Goal: Transaction & Acquisition: Purchase product/service

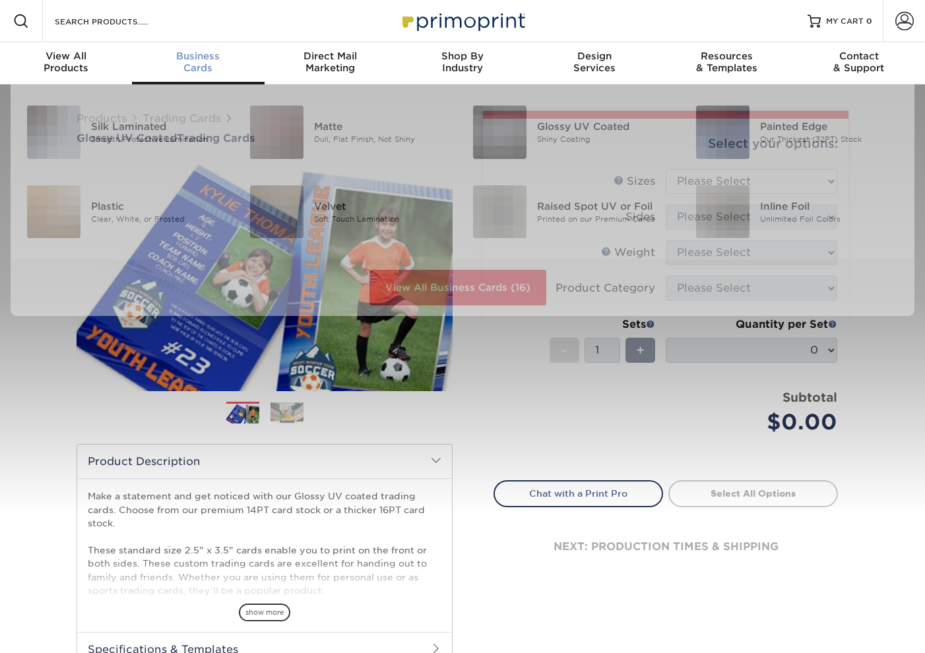
click at [211, 63] on div "Business Cards" at bounding box center [198, 62] width 132 height 24
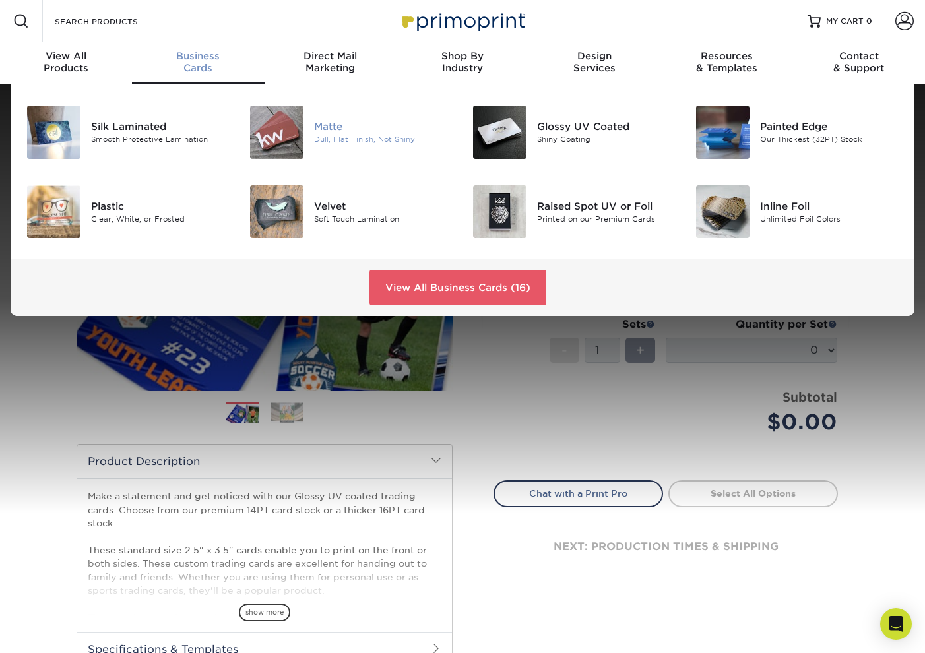
click at [288, 129] on img at bounding box center [276, 132] width 53 height 53
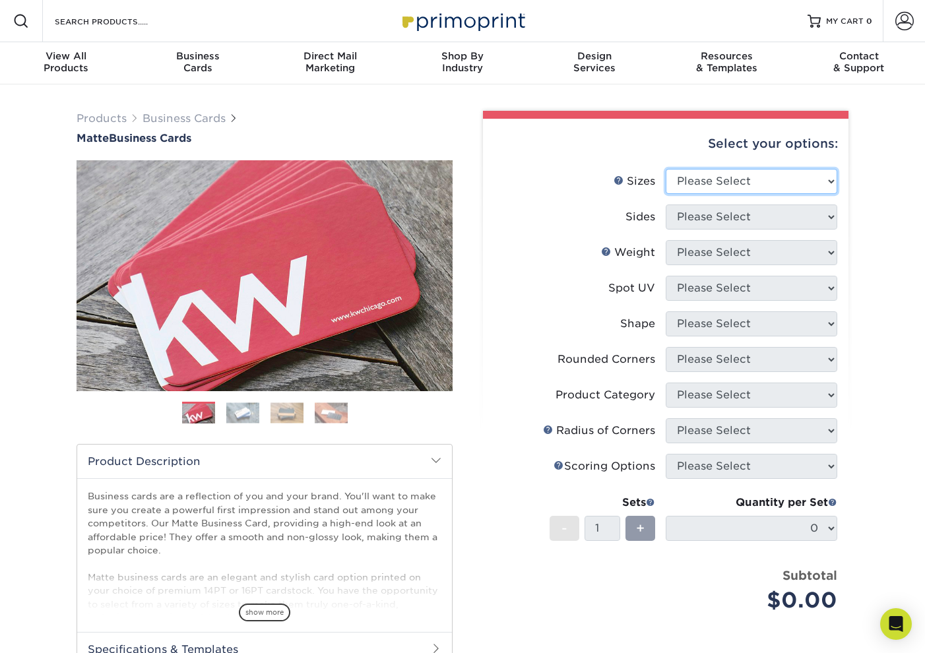
click at [756, 191] on select "Please Select 1.5" x 3.5" - Mini 1.75" x 3.5" - Mini 2" x 2" - Square 2" x 3" -…" at bounding box center [752, 181] width 172 height 25
select select "1.50x3.50"
click at [666, 169] on select "Please Select 1.5" x 3.5" - Mini 1.75" x 3.5" - Mini 2" x 2" - Square 2" x 3" -…" at bounding box center [752, 181] width 172 height 25
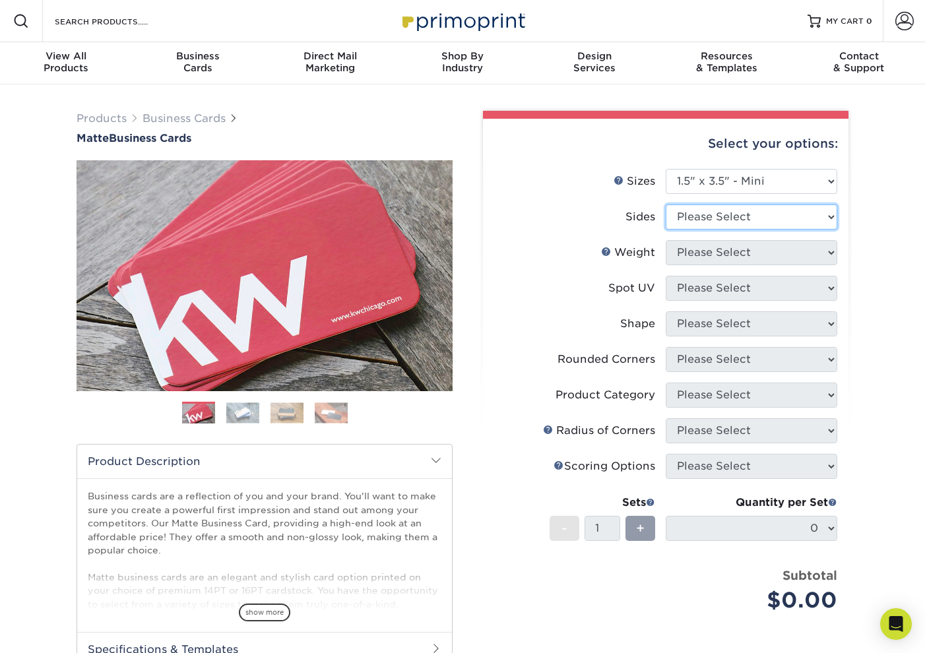
click at [775, 223] on select "Please Select Print Both Sides Print Front Only" at bounding box center [752, 217] width 172 height 25
select select "13abbda7-1d64-4f25-8bb2-c179b224825d"
click at [666, 205] on select "Please Select Print Both Sides Print Front Only" at bounding box center [752, 217] width 172 height 25
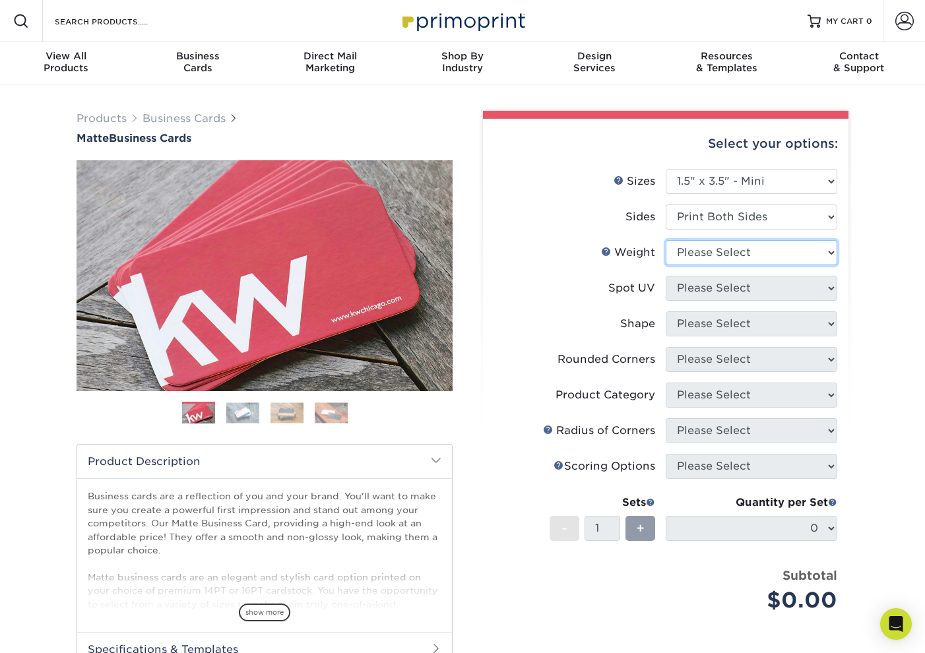
click at [781, 254] on select "Please Select 16PT 14PT" at bounding box center [752, 252] width 172 height 25
select select "16PT"
click at [666, 240] on select "Please Select 16PT 14PT" at bounding box center [752, 252] width 172 height 25
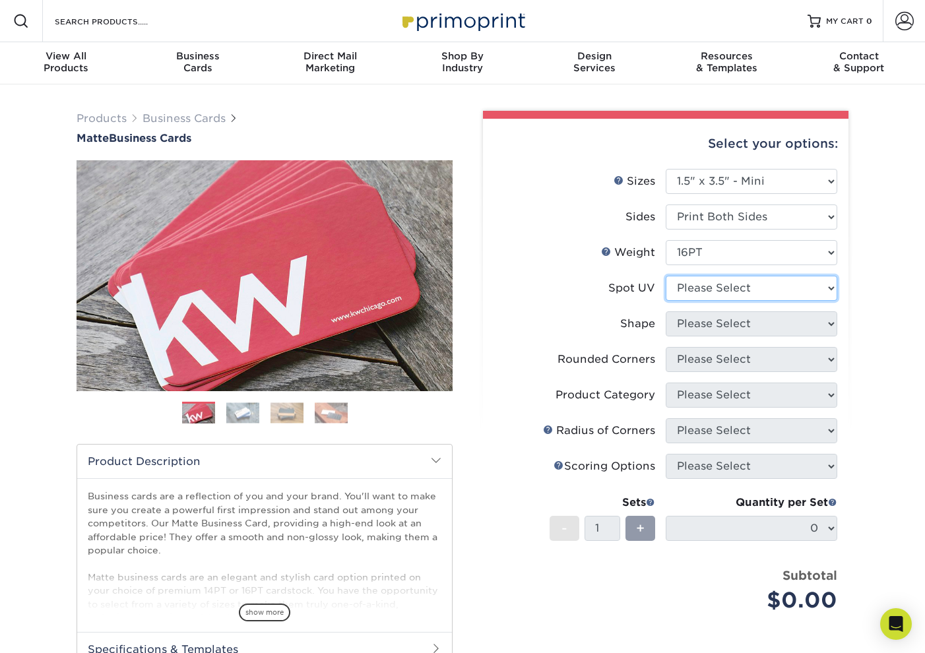
click at [781, 289] on select "Please Select No Spot UV Front and Back (Both Sides) Front Only Back Only" at bounding box center [752, 288] width 172 height 25
select select "3"
click at [666, 276] on select "Please Select No Spot UV Front and Back (Both Sides) Front Only Back Only" at bounding box center [752, 288] width 172 height 25
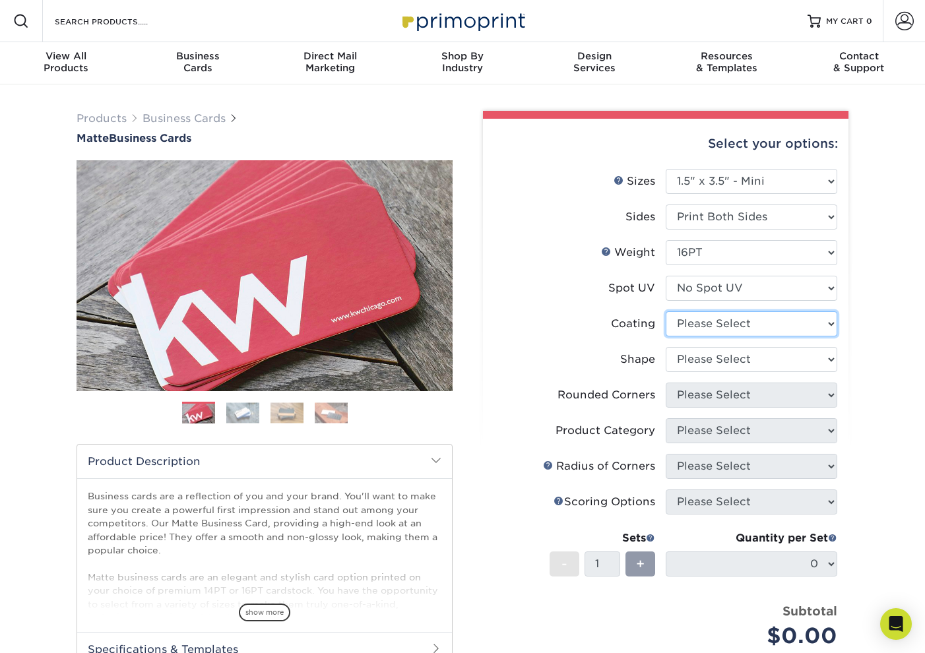
click at [763, 327] on select at bounding box center [752, 323] width 172 height 25
select select "121bb7b5-3b4d-429f-bd8d-bbf80e953313"
click at [666, 311] on select at bounding box center [752, 323] width 172 height 25
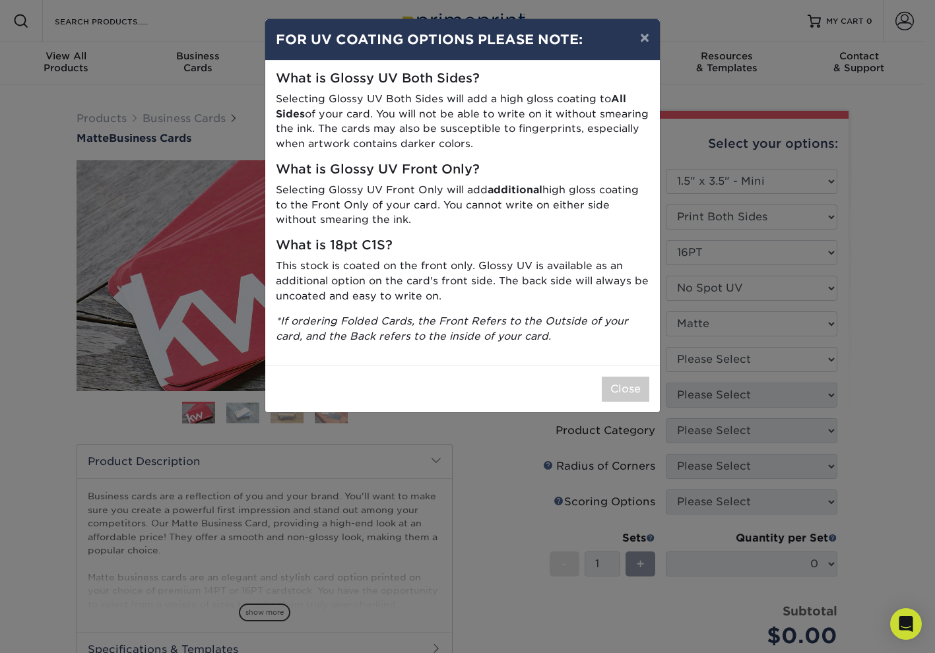
click at [744, 362] on div "× FOR UV COATING OPTIONS PLEASE NOTE: What is Glossy UV Both Sides? Selecting G…" at bounding box center [467, 326] width 935 height 653
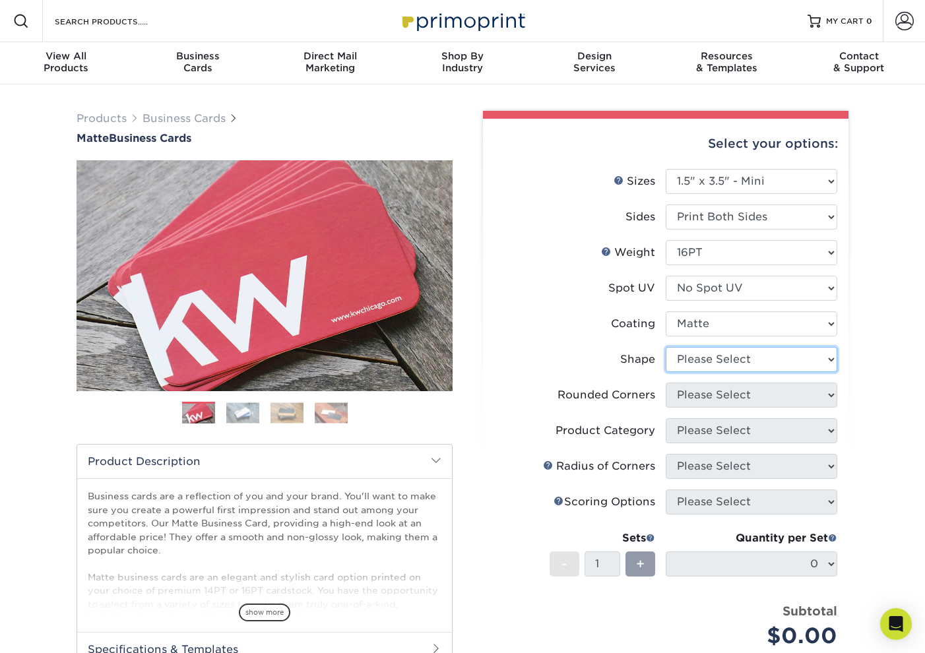
click at [738, 360] on select "Please Select Standard" at bounding box center [752, 359] width 172 height 25
select select "standard"
click at [666, 347] on select "Please Select Standard" at bounding box center [752, 359] width 172 height 25
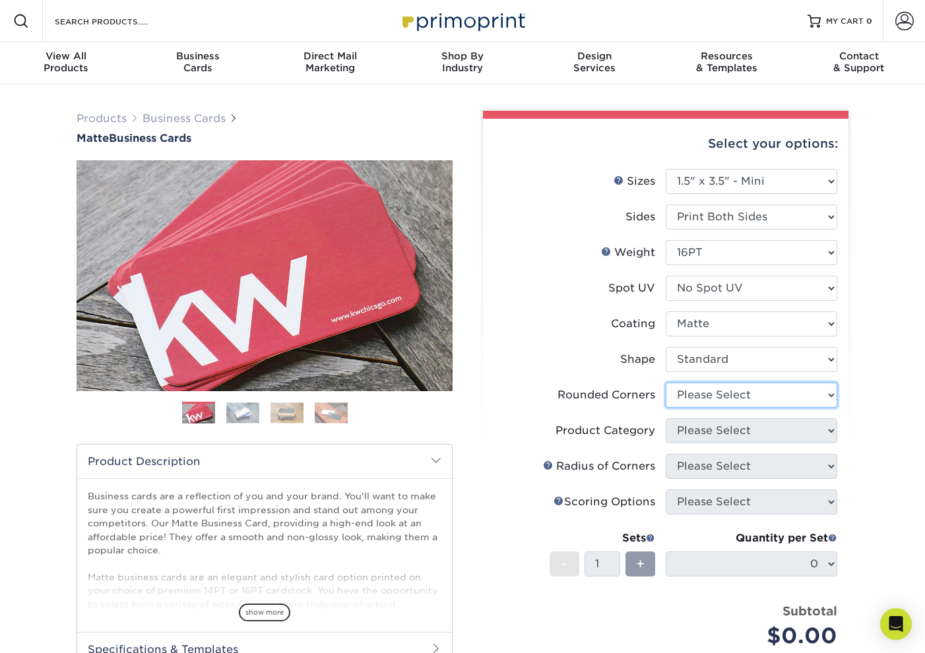
click at [810, 395] on select "Please Select Yes - Round 2 Corners Yes - Round 4 Corners No" at bounding box center [752, 395] width 172 height 25
select select "0"
click at [666, 383] on select "Please Select Yes - Round 2 Corners Yes - Round 4 Corners No" at bounding box center [752, 395] width 172 height 25
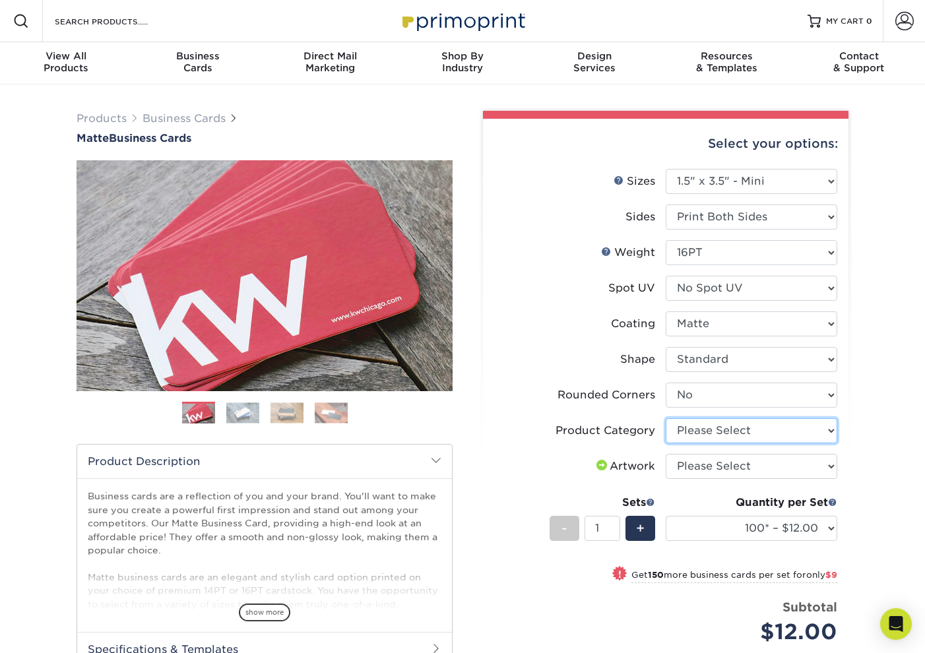
click at [776, 431] on select "Please Select Business Cards" at bounding box center [752, 430] width 172 height 25
select select "3b5148f1-0588-4f88-a218-97bcfdce65c1"
click at [666, 418] on select "Please Select Business Cards" at bounding box center [752, 430] width 172 height 25
click at [772, 474] on select "Please Select I will upload files I need a design - $100" at bounding box center [752, 466] width 172 height 25
select select "upload"
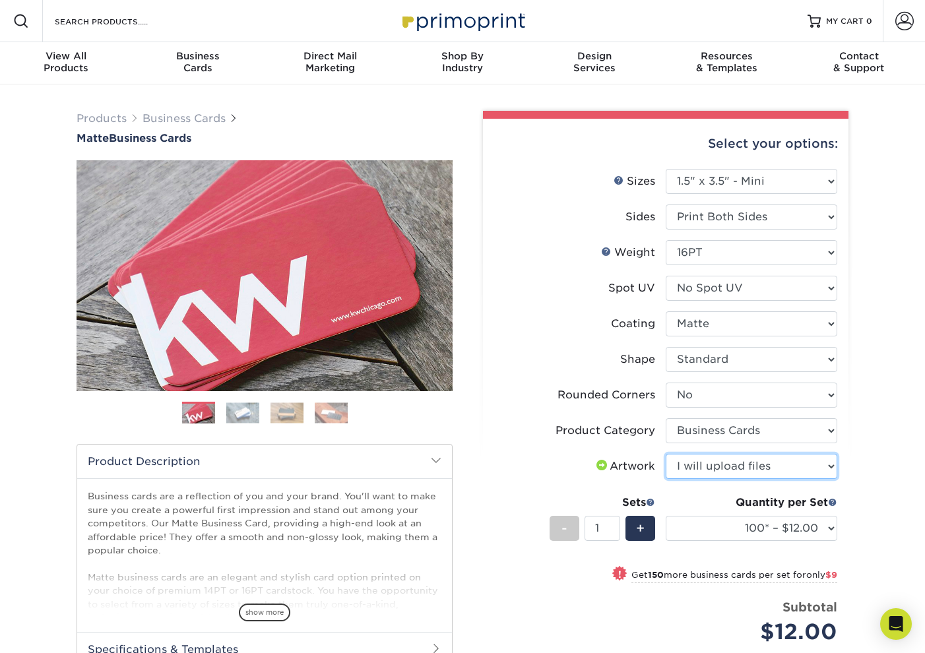
click at [666, 454] on select "Please Select I will upload files I need a design - $100" at bounding box center [752, 466] width 172 height 25
click at [903, 489] on div "Products Business Cards Matte Business Cards Previous Next 100 $ 9" at bounding box center [462, 477] width 925 height 786
click at [816, 537] on select "100* – $12.00 250* – $21.00 500 – $42.00 1000 – $60.00 2500 – $129.00 5000 – $1…" at bounding box center [752, 528] width 172 height 25
select select "500 – $42.00"
click at [666, 516] on select "100* – $12.00 250* – $21.00 500 – $42.00 1000 – $60.00 2500 – $129.00 5000 – $1…" at bounding box center [752, 528] width 172 height 25
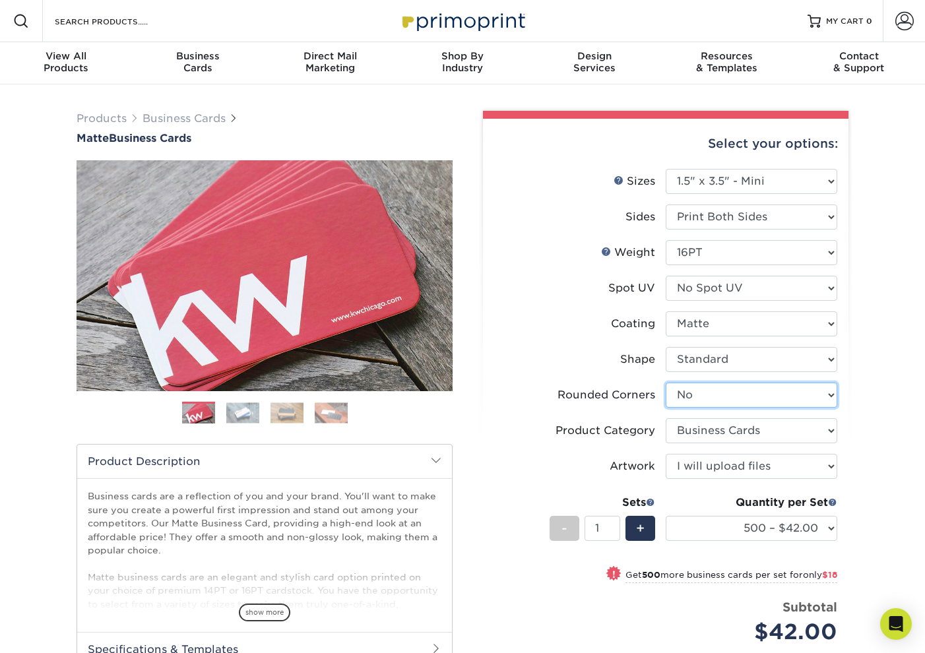
click at [733, 395] on select "Please Select Yes - Round 2 Corners Yes - Round 4 Corners No" at bounding box center [752, 395] width 172 height 25
select select "76a3b848-63b4-4449-aad1-d9e81d5a60f5"
click at [666, 383] on select "Please Select Yes - Round 2 Corners Yes - Round 4 Corners No" at bounding box center [752, 395] width 172 height 25
select select "-1"
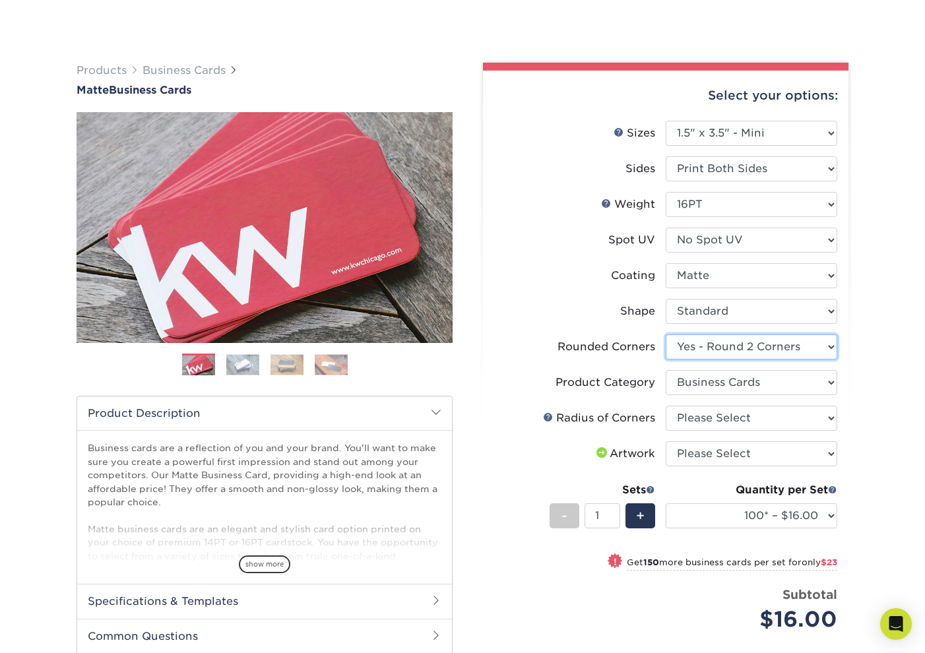
scroll to position [88, 0]
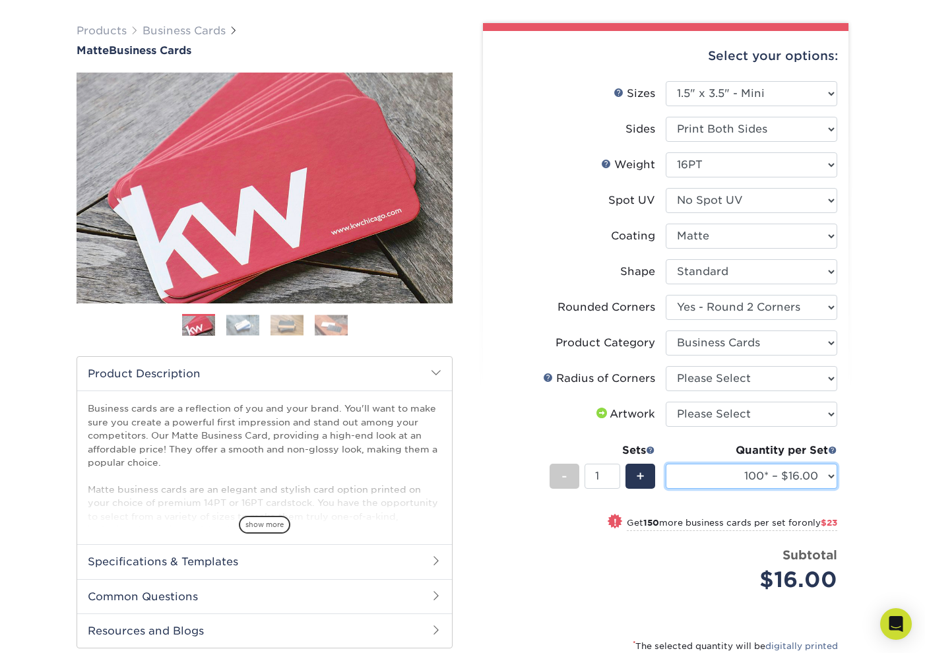
click at [816, 472] on select "100* – $16.00 250* – $39.00 500 – $77.00 1000 – $94.00 2500 – $173.00 5000 – $2…" at bounding box center [752, 476] width 172 height 25
click at [828, 486] on select "100* – $16.00 250* – $39.00 500 – $77.00 1000 – $94.00 2500 – $173.00 5000 – $2…" at bounding box center [752, 476] width 172 height 25
click at [905, 411] on div "Products Business Cards Matte Business Cards Previous Next 100 $ 9" at bounding box center [462, 408] width 925 height 822
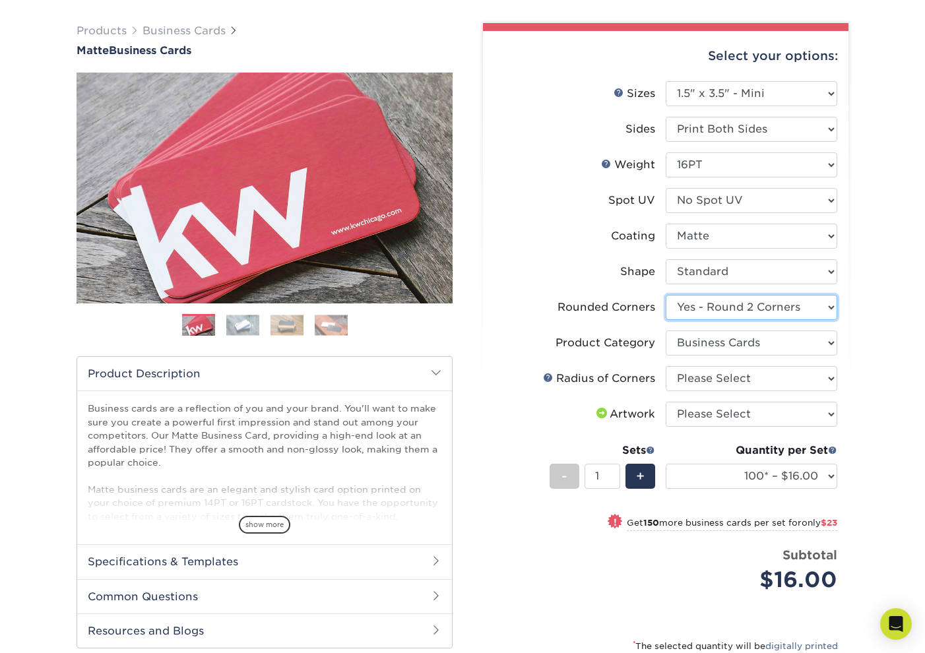
click at [806, 312] on select "Please Select Yes - Round 2 Corners Yes - Round 4 Corners No" at bounding box center [752, 307] width 172 height 25
select select "0"
click at [666, 295] on select "Please Select Yes - Round 2 Corners Yes - Round 4 Corners No" at bounding box center [752, 307] width 172 height 25
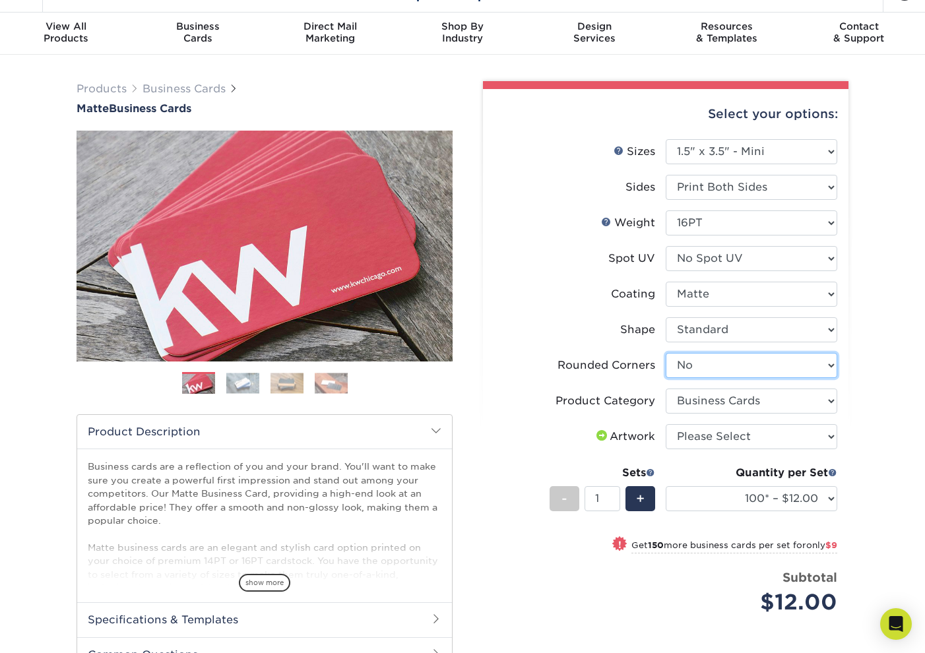
scroll to position [0, 0]
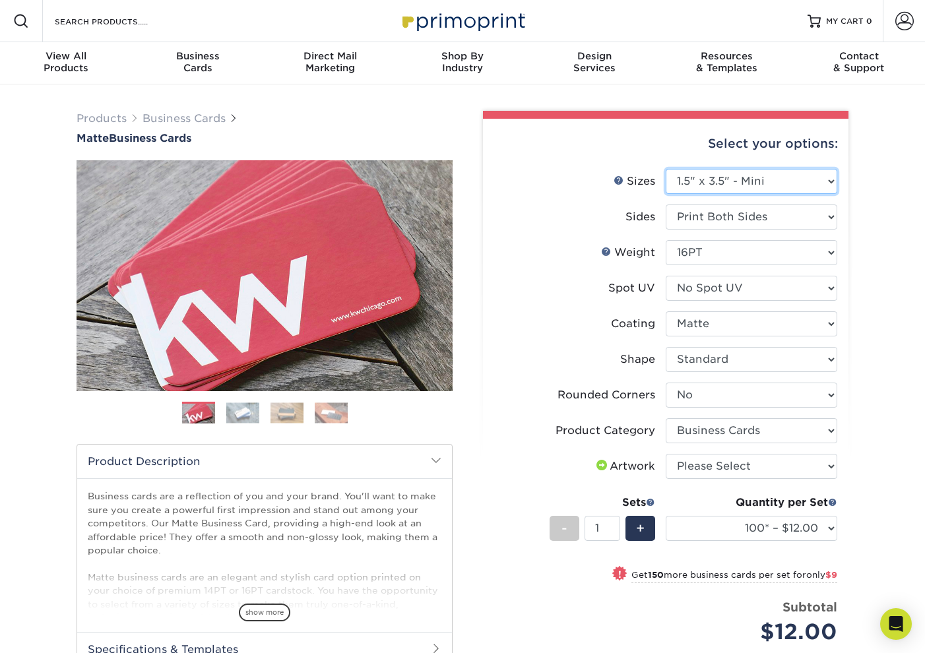
click at [770, 179] on select "Please Select 1.5" x 3.5" - Mini 1.75" x 3.5" - Mini 2" x 2" - Square 2" x 3" -…" at bounding box center [752, 181] width 172 height 25
select select "2.00x2.00"
click at [666, 169] on select "Please Select 1.5" x 3.5" - Mini 1.75" x 3.5" - Mini 2" x 2" - Square 2" x 3" -…" at bounding box center [752, 181] width 172 height 25
select select "-1"
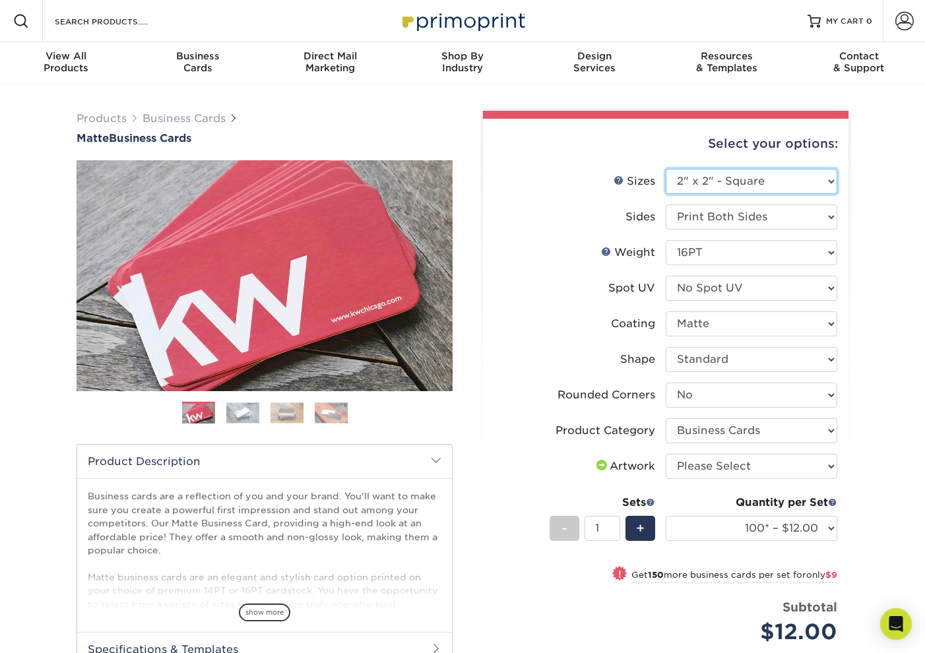
select select "-1"
select select
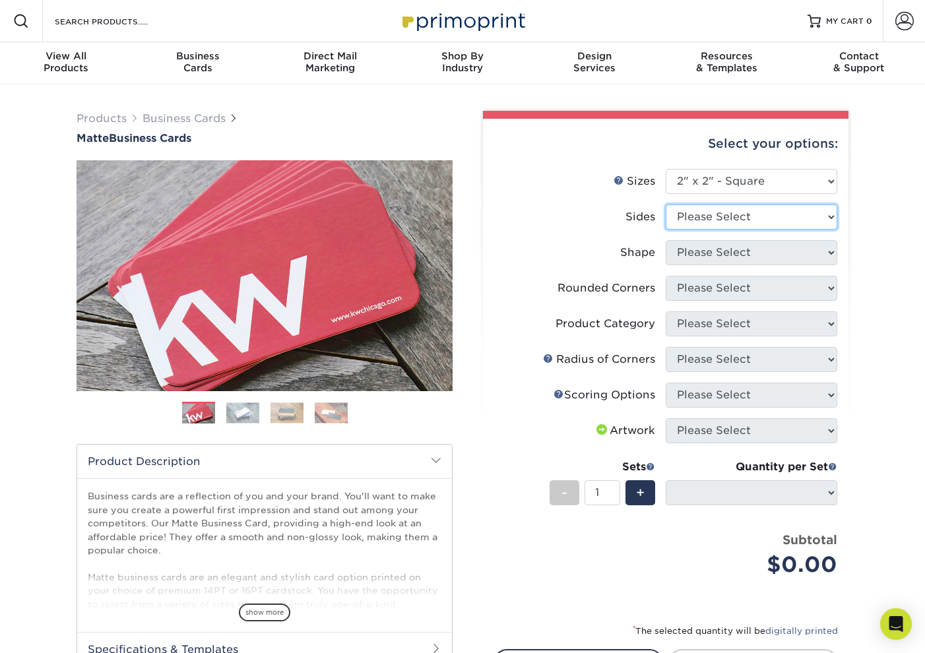
click at [775, 212] on select "Please Select Print Both Sides Print Front Only" at bounding box center [752, 217] width 172 height 25
select select "13abbda7-1d64-4f25-8bb2-c179b224825d"
click at [666, 205] on select "Please Select Print Both Sides Print Front Only" at bounding box center [752, 217] width 172 height 25
select select
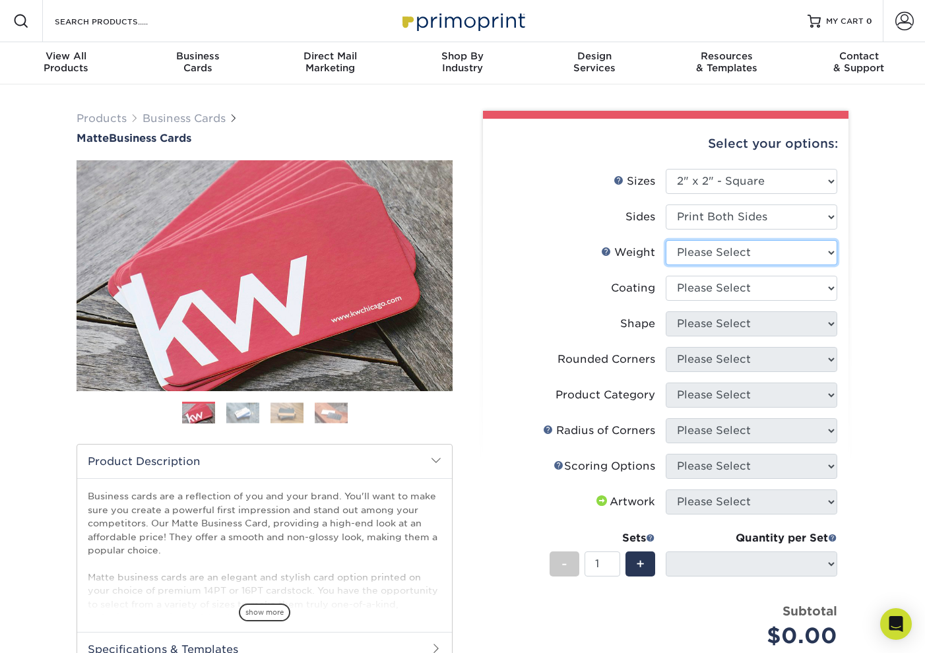
click at [774, 252] on select "Please Select 14PT 16PT" at bounding box center [752, 252] width 172 height 25
select select "14PT"
click at [666, 240] on select "Please Select 14PT 16PT" at bounding box center [752, 252] width 172 height 25
select select "-1"
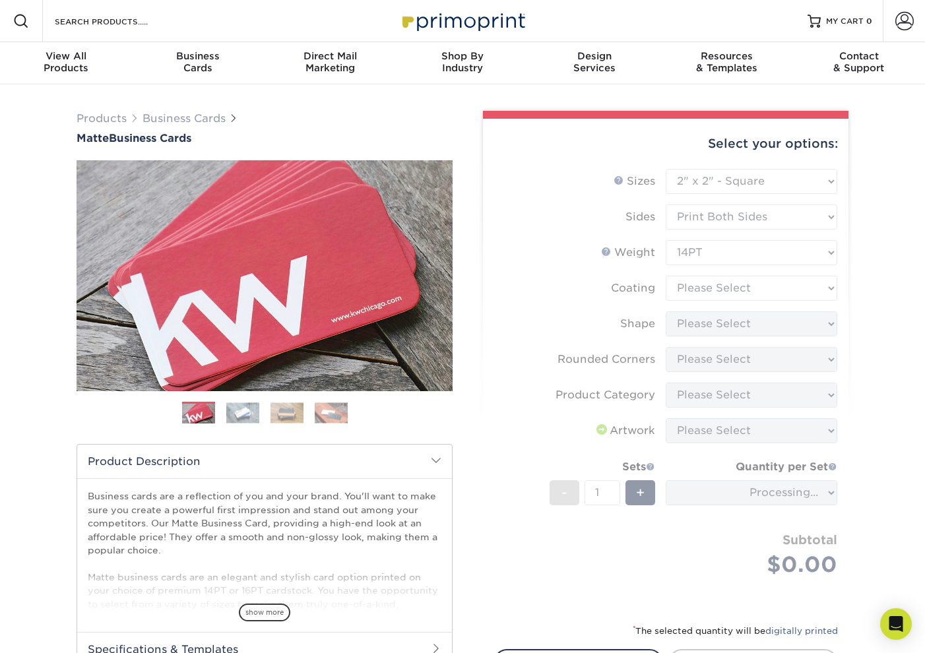
click at [767, 293] on form "Sizes Help Sizes Please Select 1.5" x 3.5" - Mini 1.75" x 3.5" - Mini 2" x 2" -…" at bounding box center [666, 388] width 344 height 439
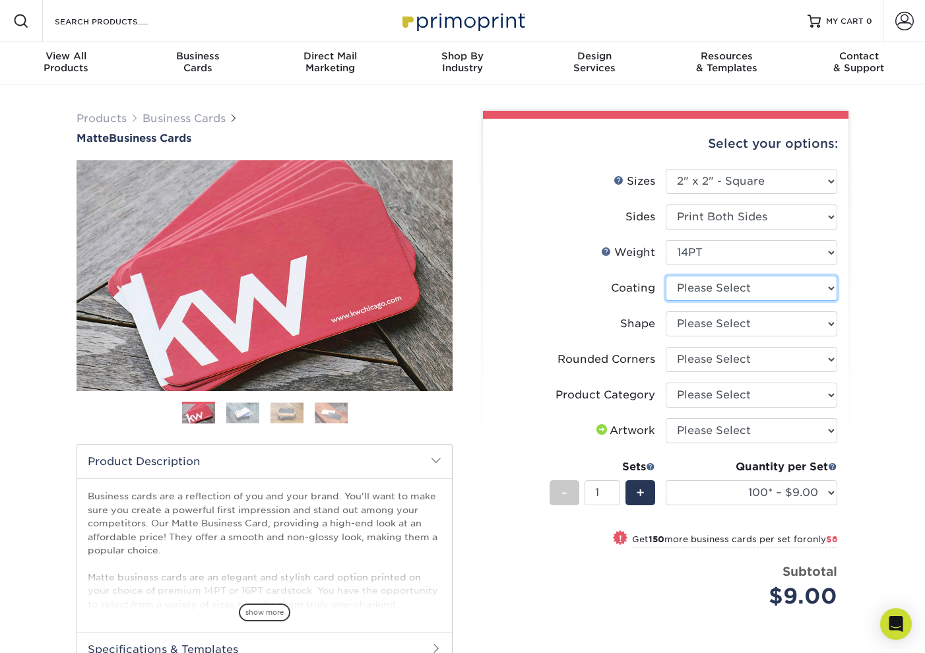
click at [746, 288] on select at bounding box center [752, 288] width 172 height 25
select select "121bb7b5-3b4d-429f-bd8d-bbf80e953313"
click at [666, 276] on select at bounding box center [752, 288] width 172 height 25
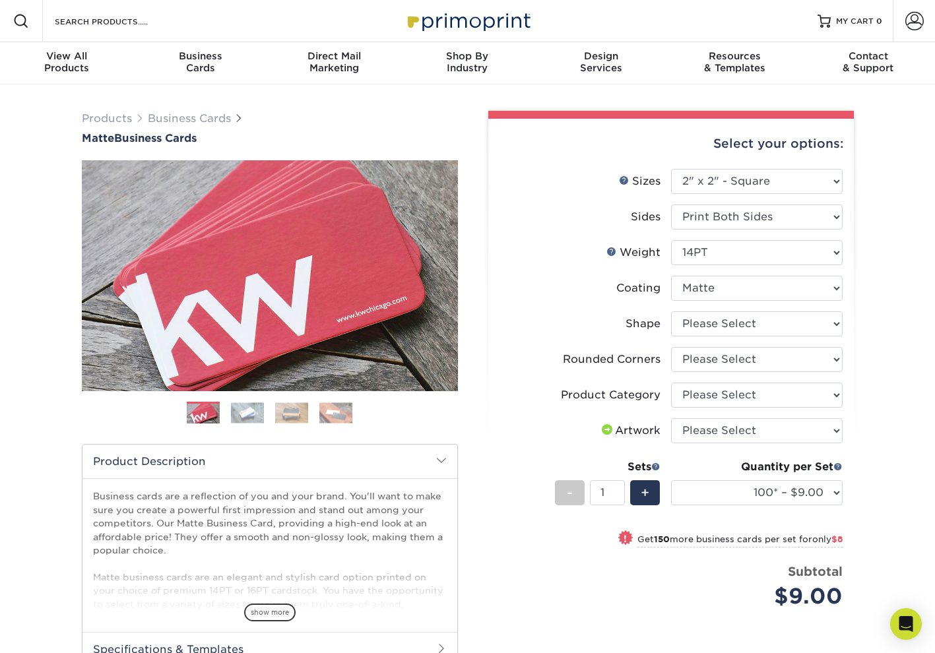
select select "-1"
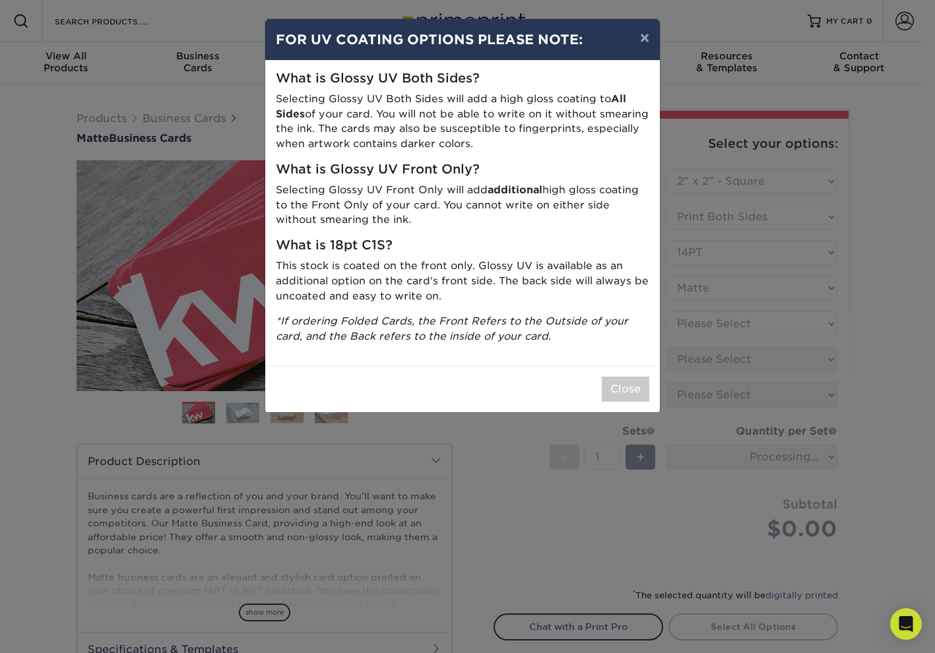
click at [886, 343] on div "× FOR UV COATING OPTIONS PLEASE NOTE: What is Glossy UV Both Sides? Selecting G…" at bounding box center [467, 326] width 935 height 653
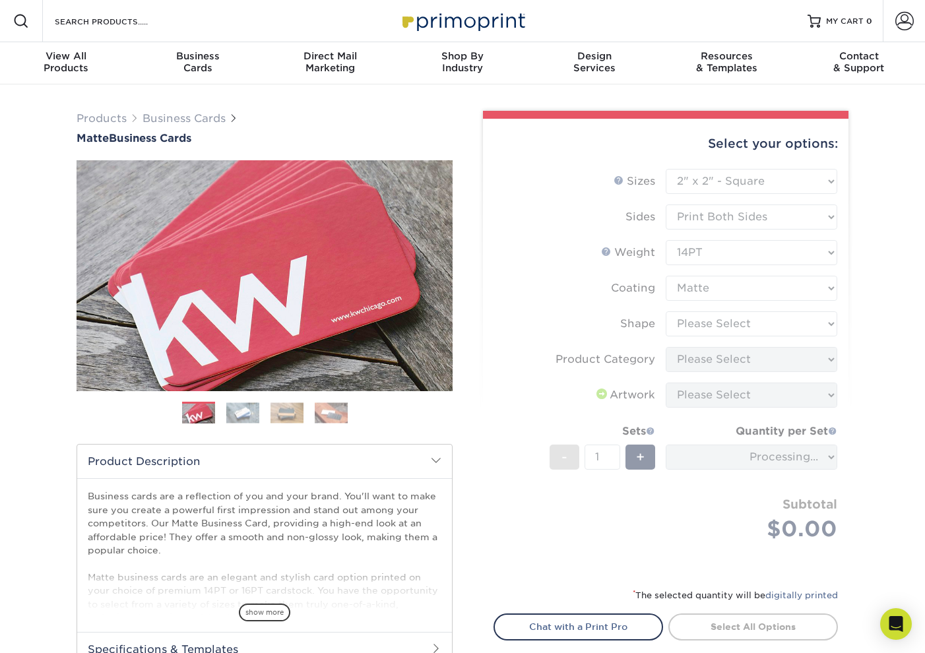
click at [798, 329] on form "Sizes Help Sizes Please Select 1.5" x 3.5" - Mini 1.75" x 3.5" - Mini 2" x 2" -…" at bounding box center [666, 370] width 344 height 403
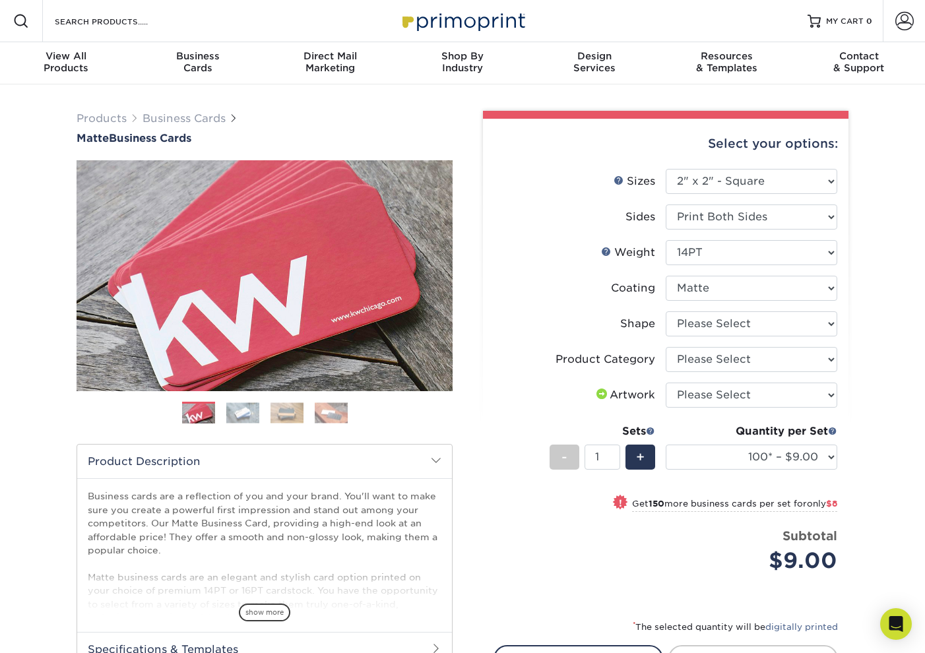
click at [795, 338] on li "Shape Please Select Standard" at bounding box center [665, 329] width 343 height 36
click at [789, 322] on select "Please Select Standard" at bounding box center [752, 323] width 172 height 25
select select "standard"
click at [666, 311] on select "Please Select Standard" at bounding box center [752, 323] width 172 height 25
click at [787, 455] on select "100* – $9.00 250* – $17.00 500 – $33.00 1000 – $47.00 2500 – $101.00 5000 – $14…" at bounding box center [752, 457] width 172 height 25
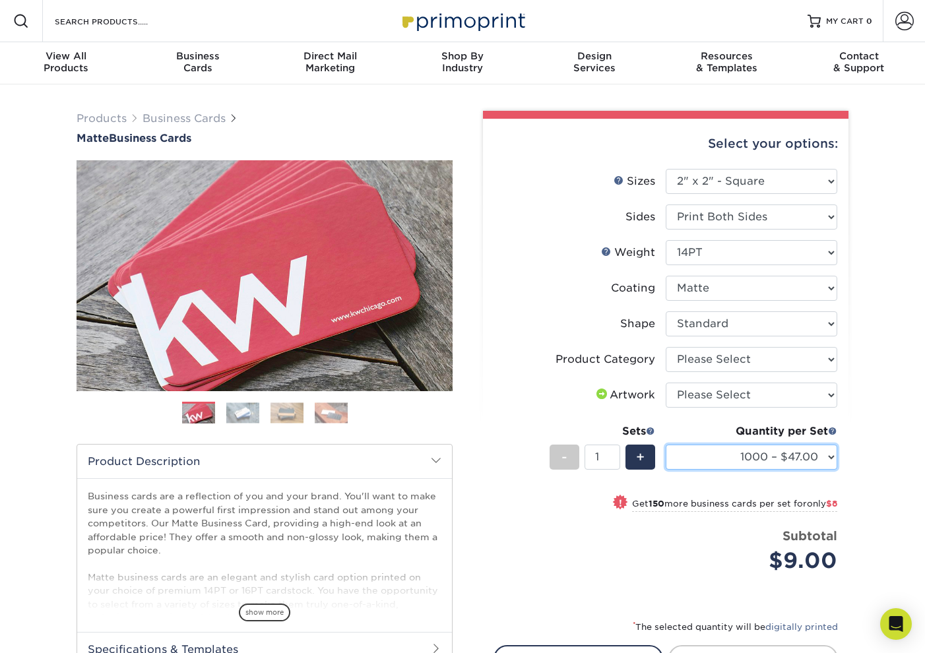
click at [666, 445] on select "100* – $9.00 250* – $17.00 500 – $33.00 1000 – $47.00 2500 – $101.00 5000 – $14…" at bounding box center [752, 457] width 172 height 25
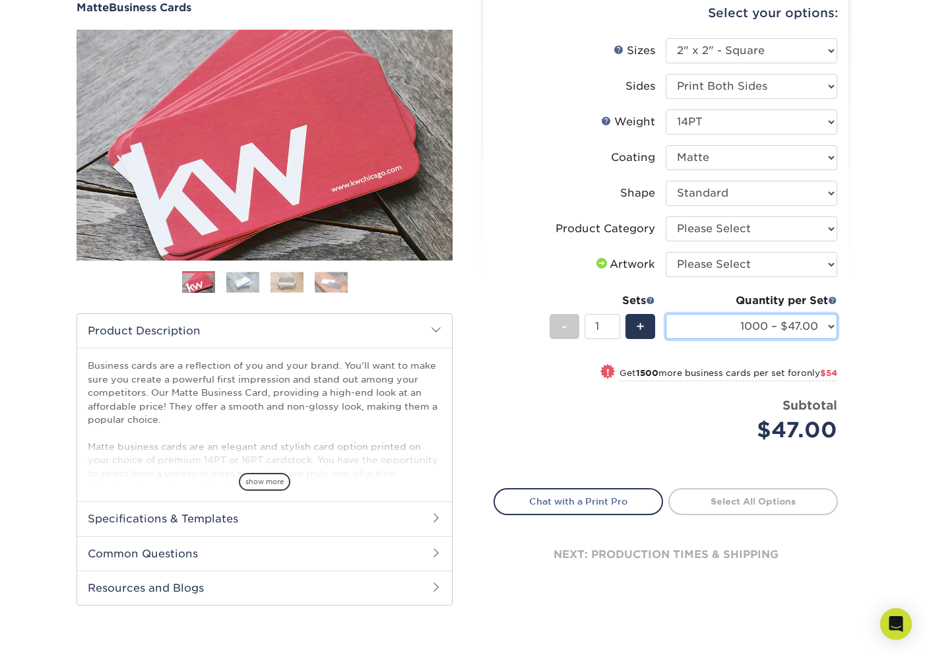
scroll to position [88, 0]
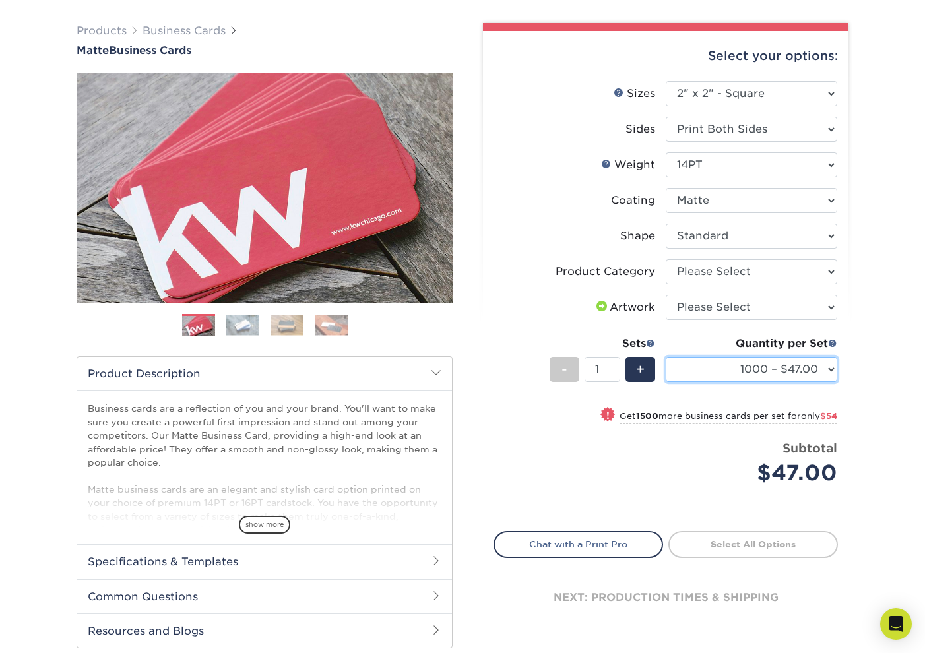
click at [746, 372] on select "100* – $9.00 250* – $17.00 500 – $33.00 1000 – $47.00 2500 – $101.00 5000 – $14…" at bounding box center [752, 369] width 172 height 25
click at [924, 338] on div "Products Business Cards Matte Business Cards Previous Next 100 $ 9" at bounding box center [462, 349] width 925 height 705
click at [794, 413] on small "Get 1500 more business cards per set for only $54" at bounding box center [729, 417] width 218 height 13
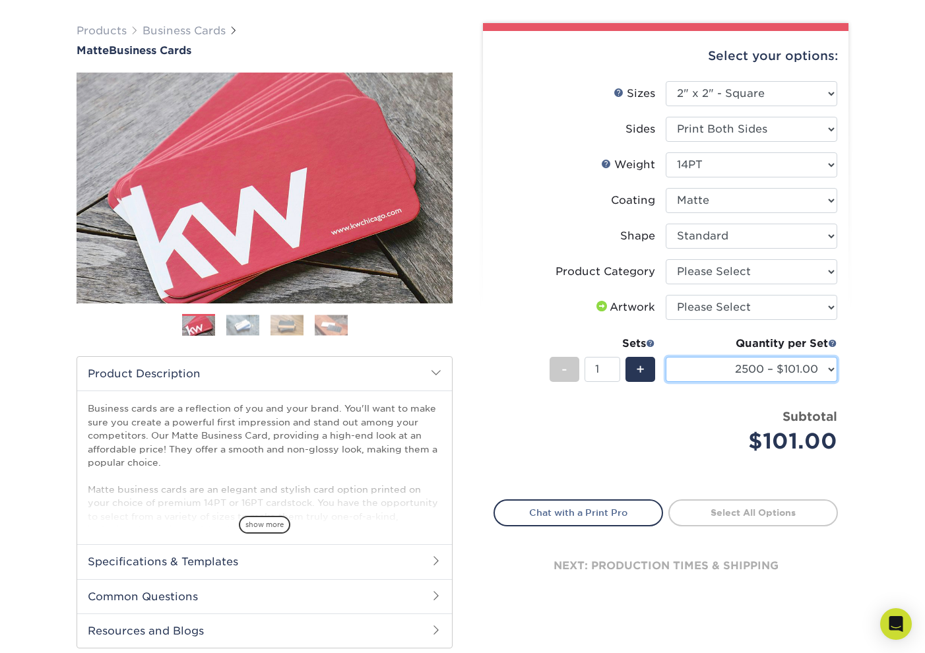
click at [812, 372] on select "100* – $9.00 250* – $17.00 500 – $33.00 1000 – $47.00 2500 – $101.00 5000 – $14…" at bounding box center [752, 369] width 172 height 25
select select "1000 – $47.00"
click at [666, 357] on select "100* – $9.00 250* – $17.00 500 – $33.00 1000 – $47.00 2500 – $101.00 5000 – $14…" at bounding box center [752, 369] width 172 height 25
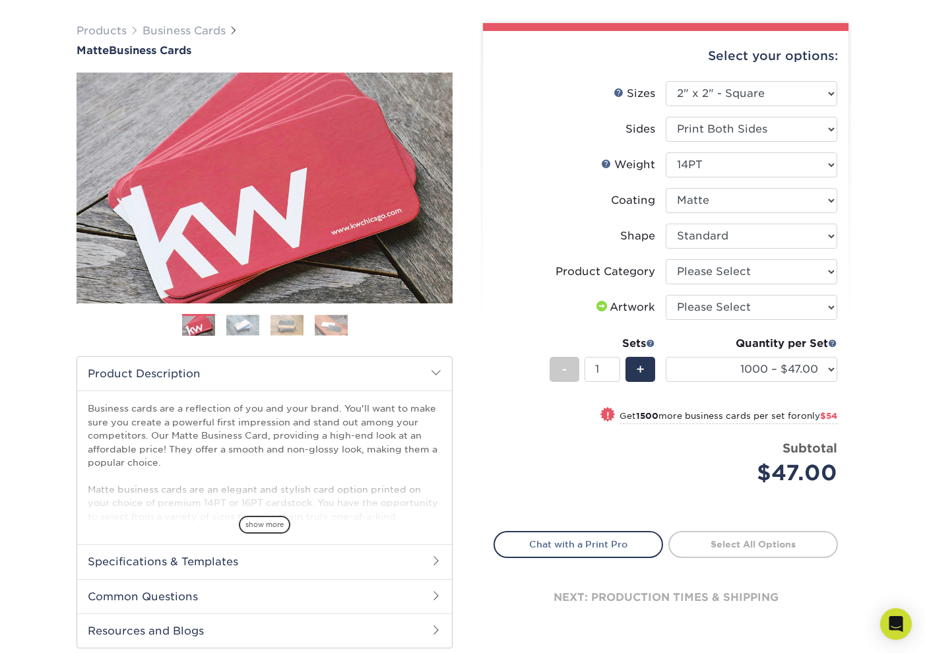
click at [899, 395] on div "Products Business Cards Matte Business Cards Previous Next 100 $ 9" at bounding box center [462, 349] width 925 height 705
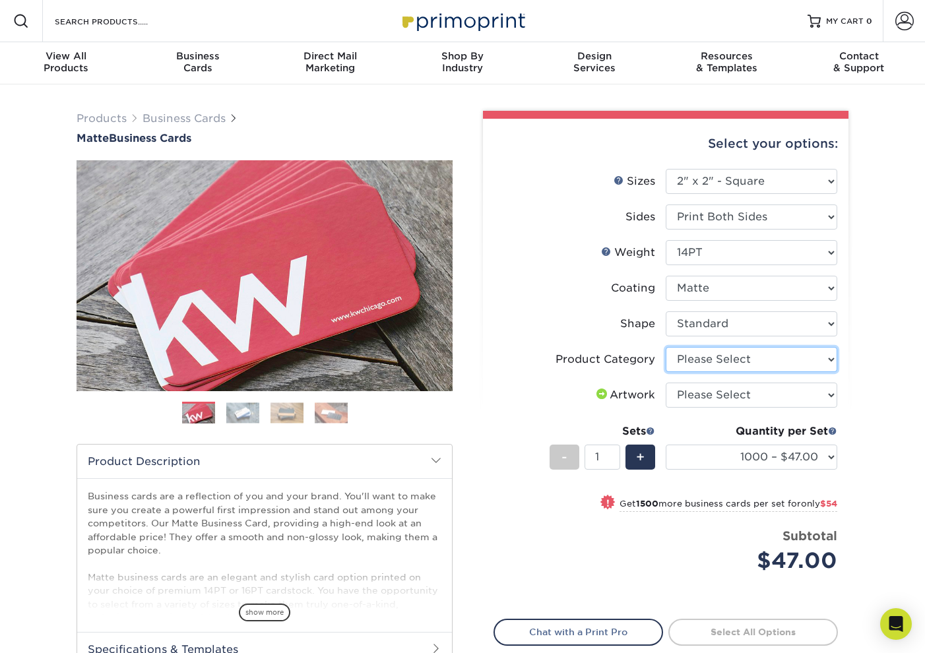
click at [780, 357] on select "Please Select Business Cards" at bounding box center [752, 359] width 172 height 25
select select "3b5148f1-0588-4f88-a218-97bcfdce65c1"
click at [666, 347] on select "Please Select Business Cards" at bounding box center [752, 359] width 172 height 25
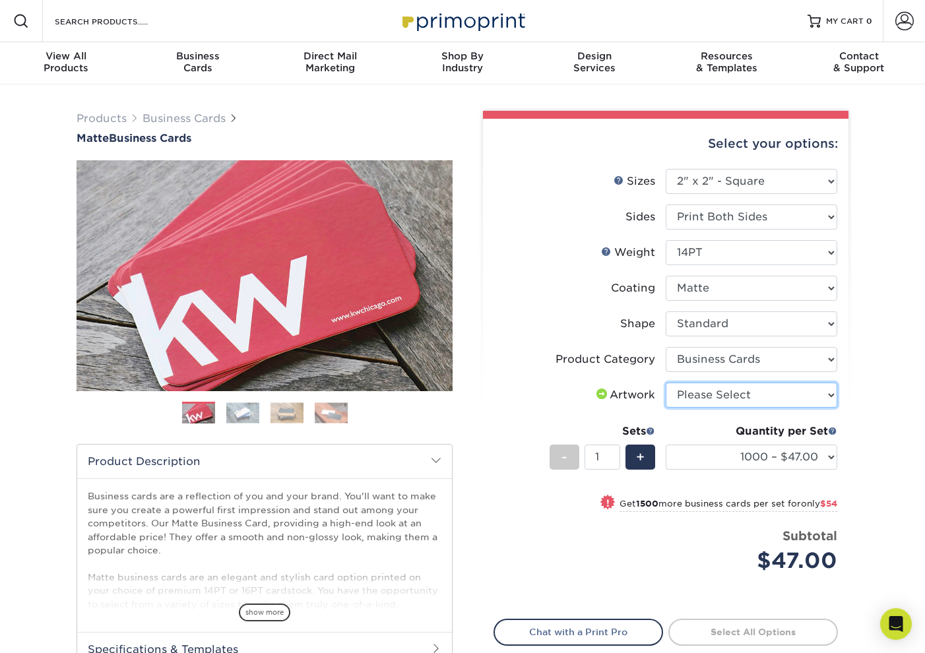
click at [742, 398] on select "Please Select I will upload files I need a design - $100" at bounding box center [752, 395] width 172 height 25
select select "upload"
click at [666, 383] on select "Please Select I will upload files I need a design - $100" at bounding box center [752, 395] width 172 height 25
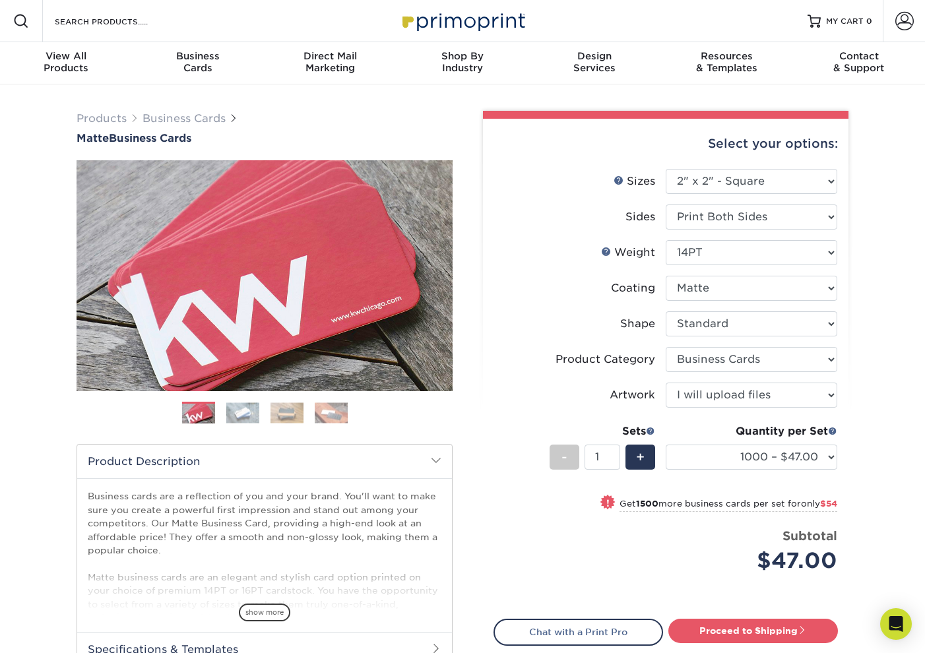
click at [873, 434] on div "Products Business Cards Matte Business Cards Previous Next 100 $ 9" at bounding box center [462, 436] width 925 height 705
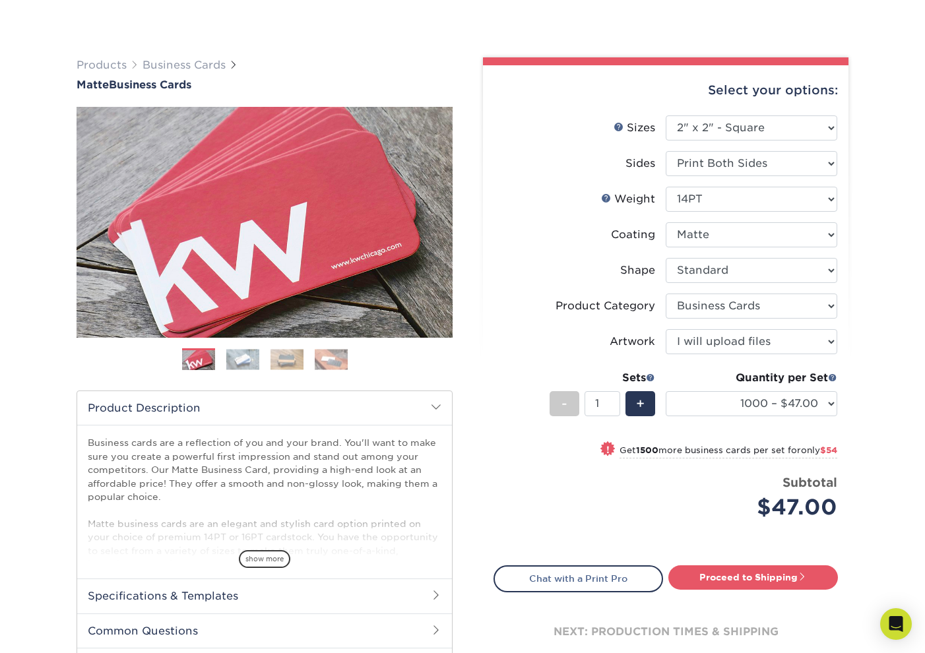
scroll to position [264, 0]
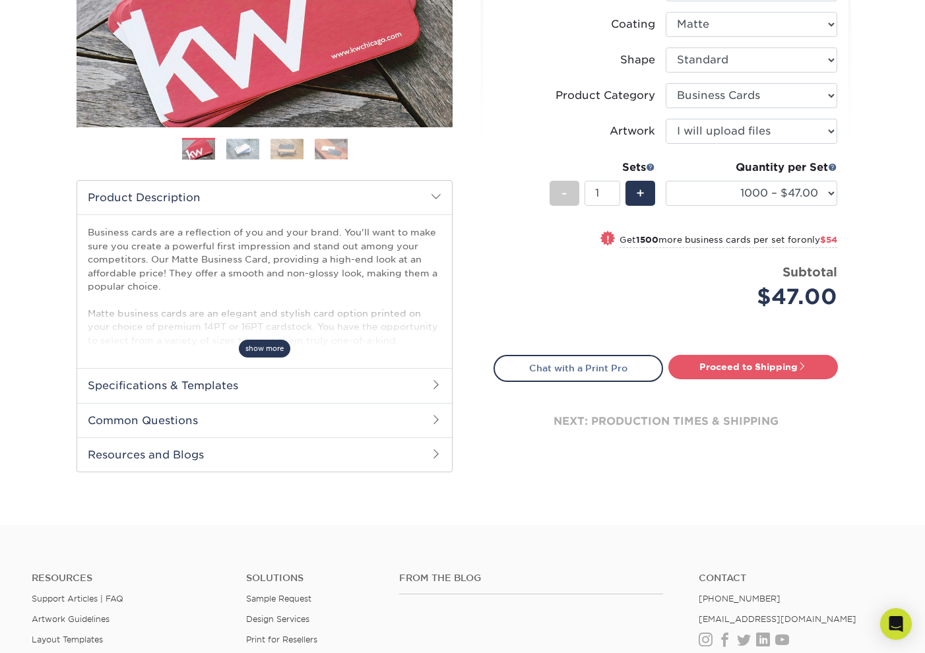
click at [263, 344] on span "show more" at bounding box center [264, 349] width 51 height 18
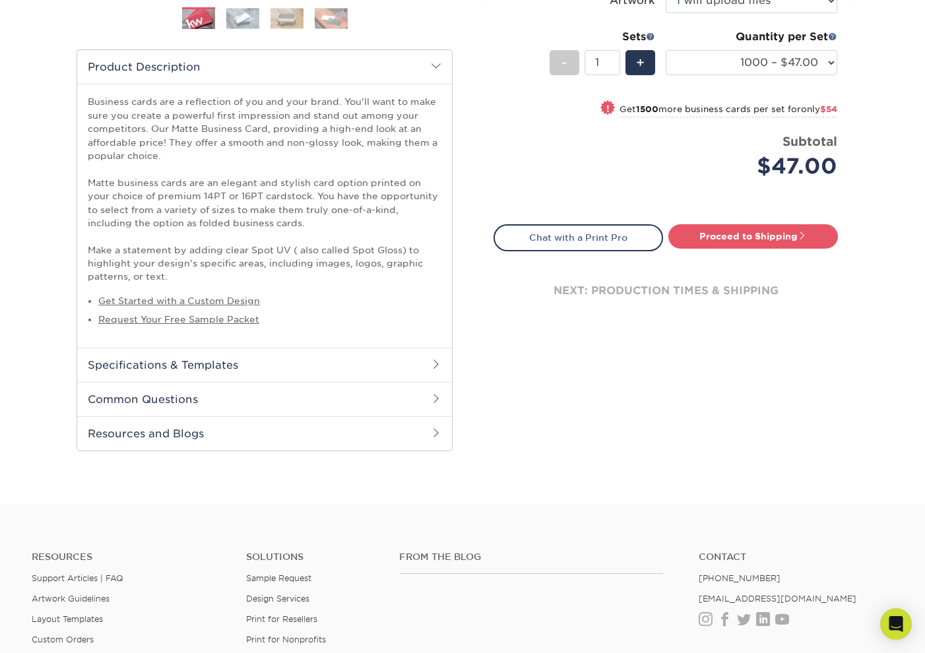
scroll to position [440, 0]
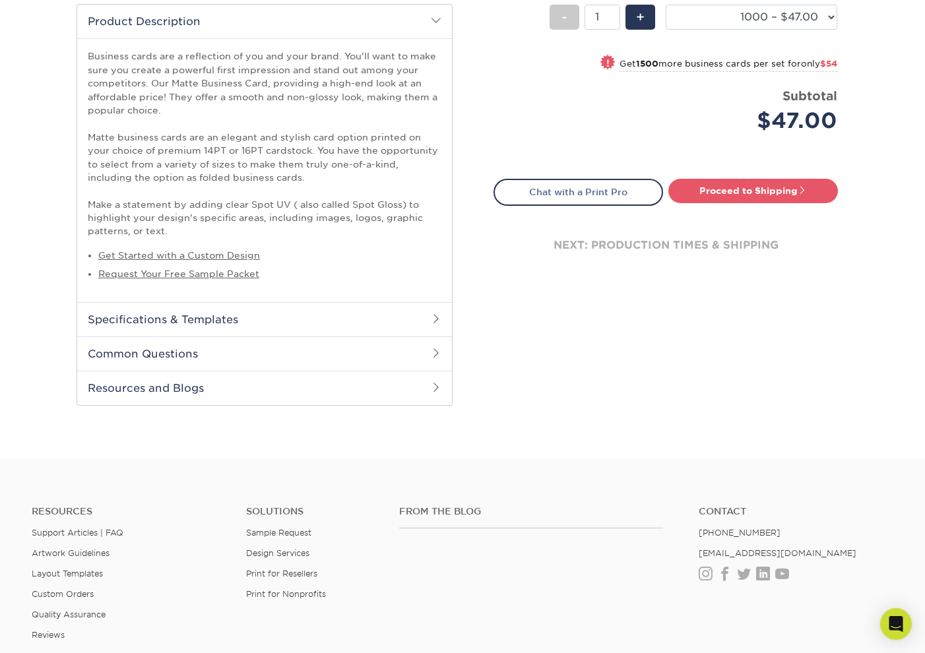
click at [216, 308] on h2 "Specifications & Templates" at bounding box center [264, 319] width 375 height 34
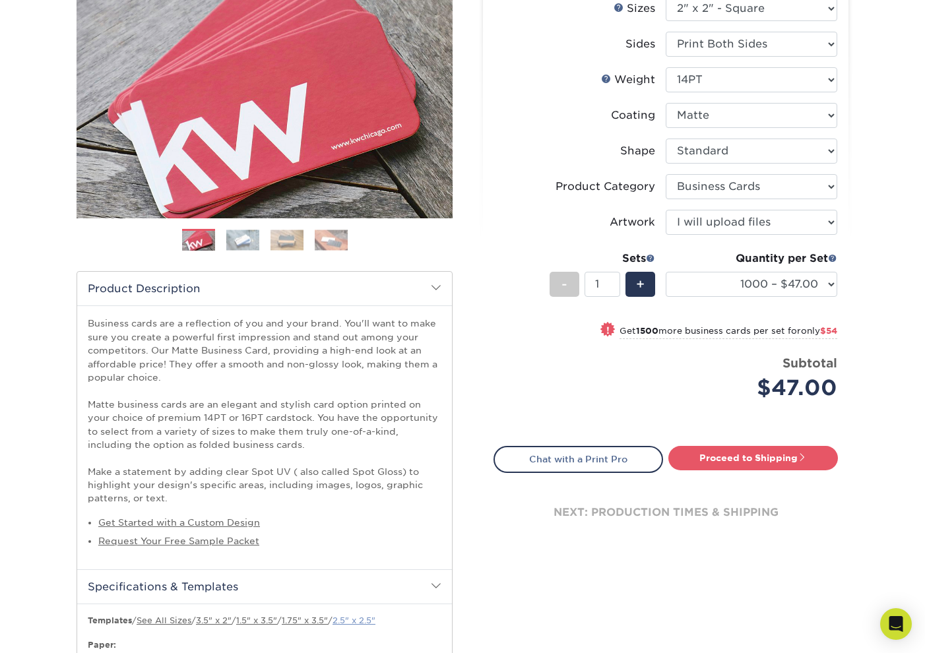
scroll to position [352, 0]
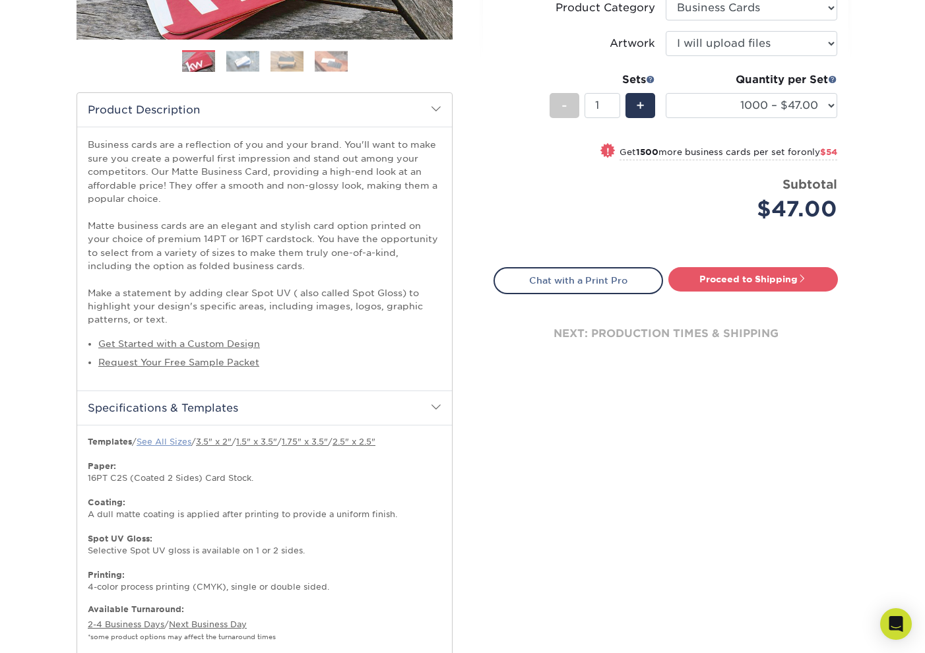
click at [182, 440] on link "See All Sizes" at bounding box center [164, 442] width 55 height 10
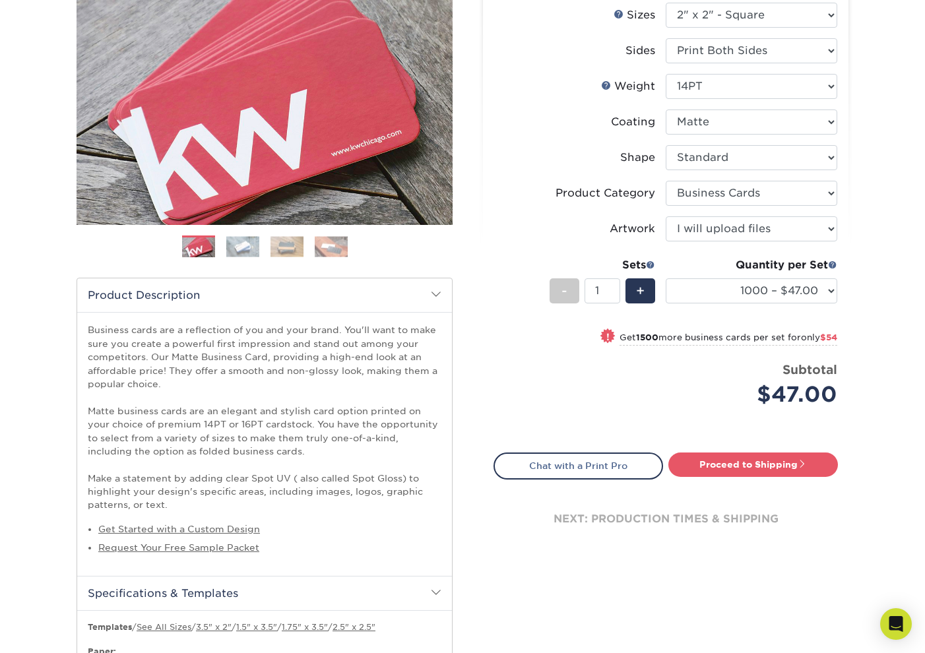
scroll to position [88, 0]
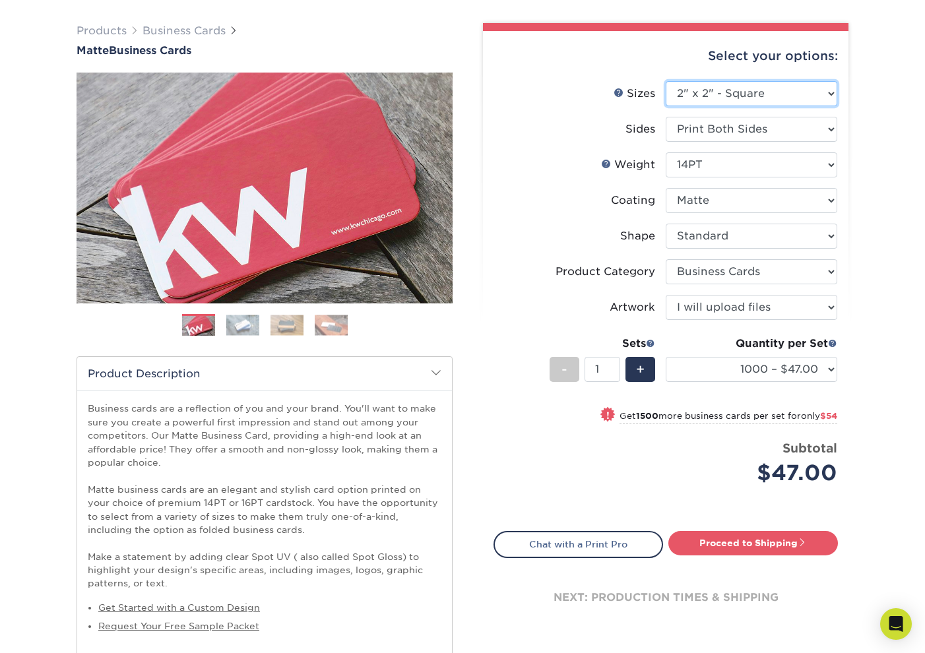
click at [765, 84] on select "Please Select 1.5" x 3.5" - Mini 1.75" x 3.5" - Mini 2" x 2" - Square 2" x 3" -…" at bounding box center [752, 93] width 172 height 25
select select "2.50x2.50"
click at [666, 81] on select "Please Select 1.5" x 3.5" - Mini 1.75" x 3.5" - Mini 2" x 2" - Square 2" x 3" -…" at bounding box center [752, 93] width 172 height 25
select select "-1"
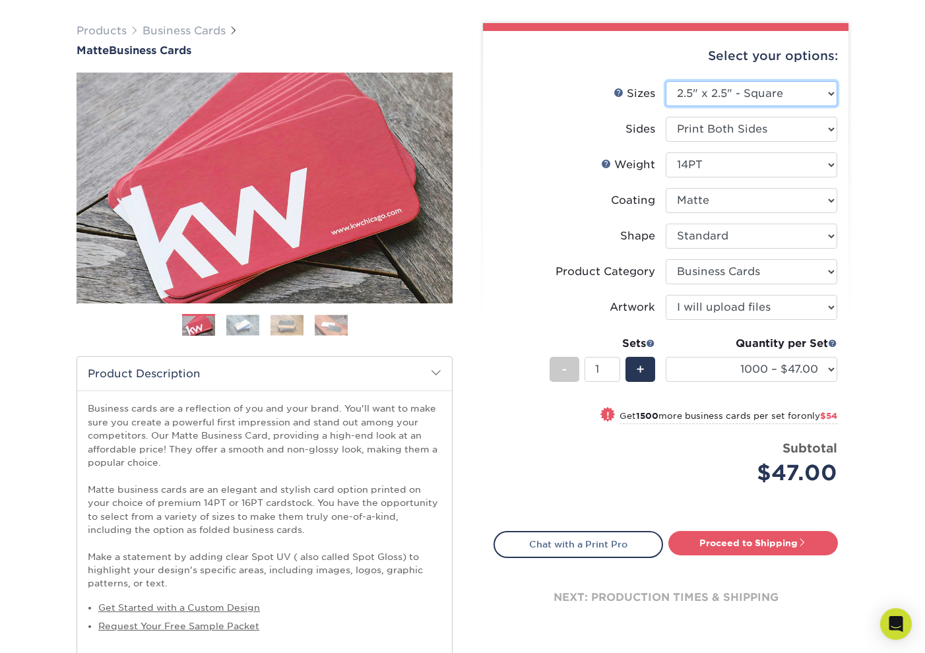
select select
select select "-1"
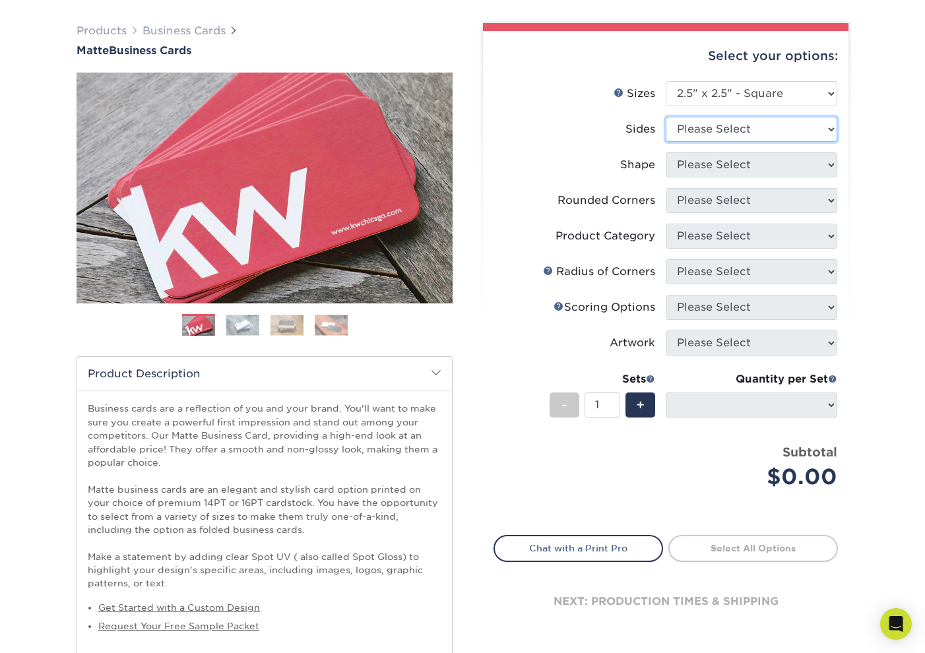
click at [800, 138] on select "Please Select Print Both Sides Print Front Only" at bounding box center [752, 129] width 172 height 25
select select "13abbda7-1d64-4f25-8bb2-c179b224825d"
click at [666, 117] on select "Please Select Print Both Sides Print Front Only" at bounding box center [752, 129] width 172 height 25
select select
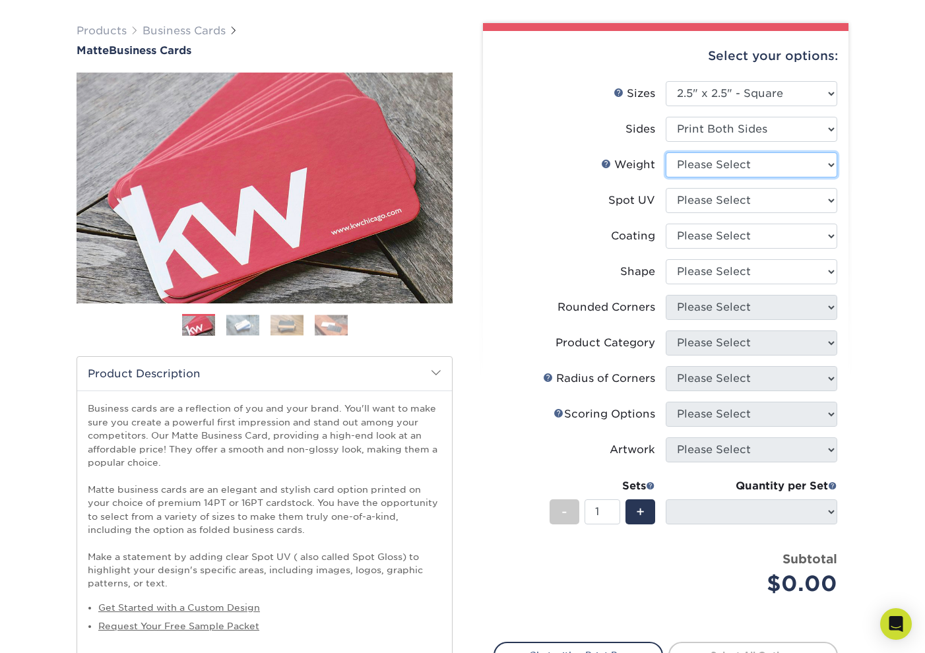
click at [794, 170] on select "Please Select 16PT 14PT" at bounding box center [752, 164] width 172 height 25
select select "16PT"
click at [666, 152] on select "Please Select 16PT 14PT" at bounding box center [752, 164] width 172 height 25
select select
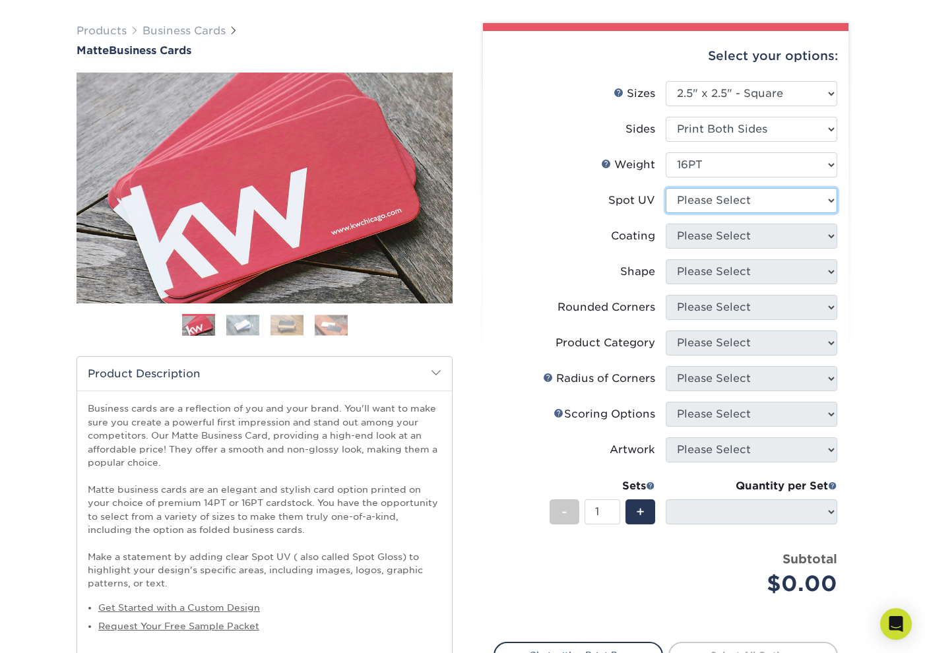
click at [798, 201] on select "Please Select No Spot UV Front and Back (Both Sides) Front Only Back Only" at bounding box center [752, 200] width 172 height 25
select select "3"
click at [666, 188] on select "Please Select No Spot UV Front and Back (Both Sides) Front Only Back Only" at bounding box center [752, 200] width 172 height 25
select select
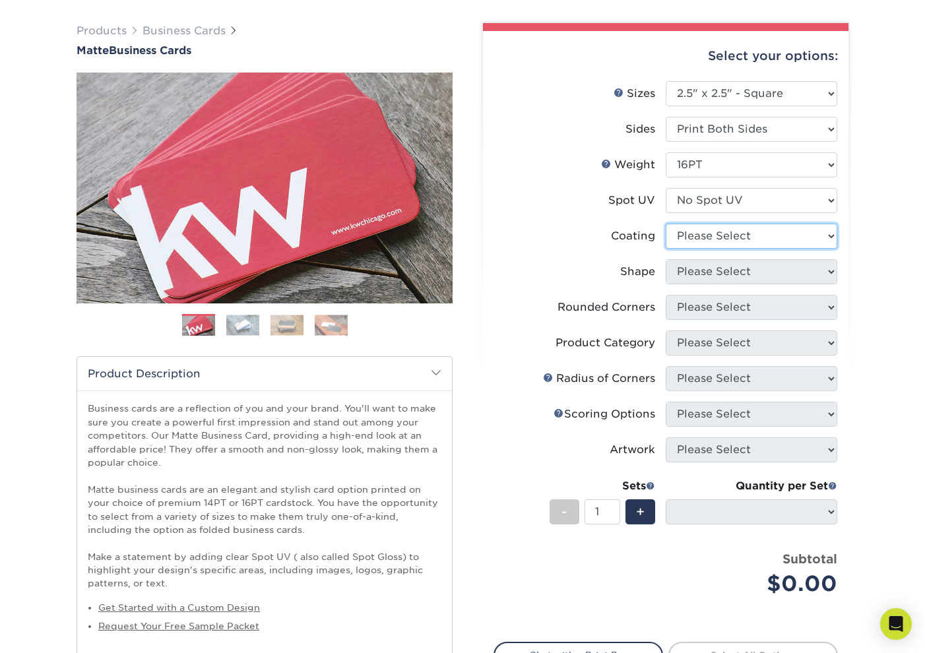
click at [774, 229] on select at bounding box center [752, 236] width 172 height 25
select select "121bb7b5-3b4d-429f-bd8d-bbf80e953313"
click at [666, 224] on select at bounding box center [752, 236] width 172 height 25
select select
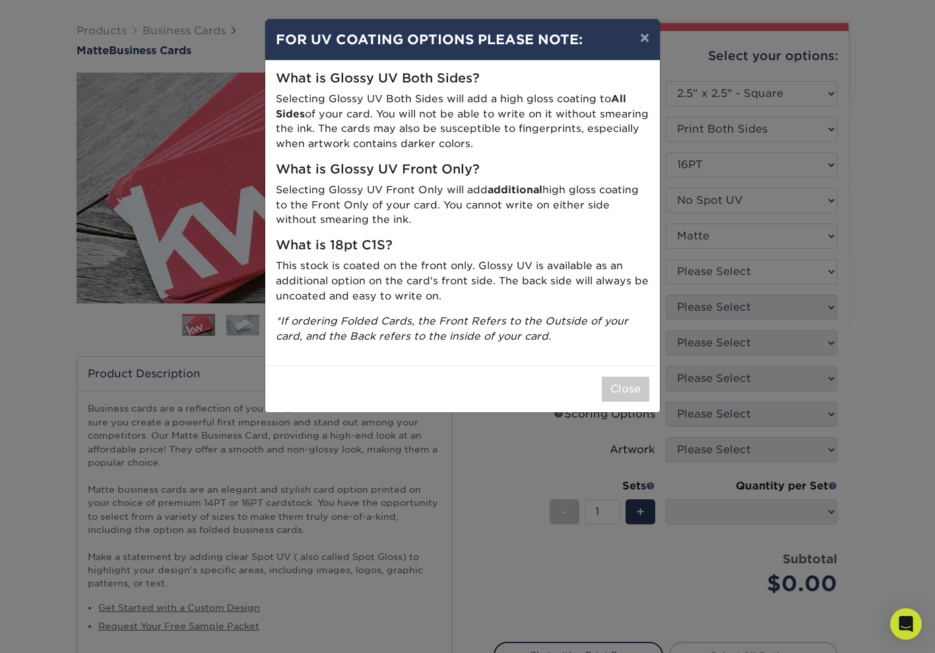
click at [781, 277] on div "× FOR UV COATING OPTIONS PLEASE NOTE: What is Glossy UV Both Sides? Selecting G…" at bounding box center [467, 326] width 935 height 653
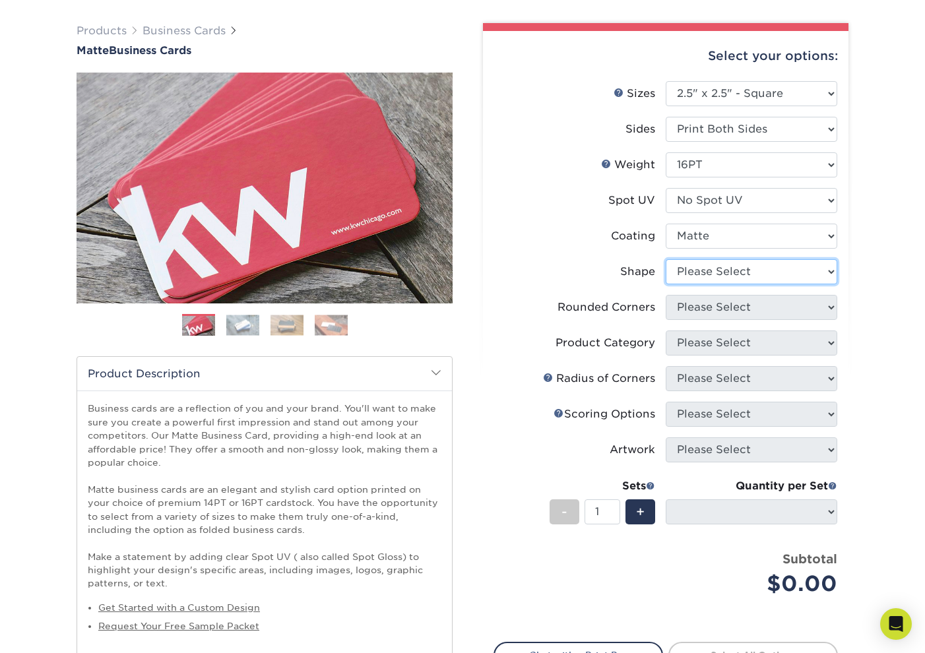
click at [783, 277] on select "Please Select Standard" at bounding box center [752, 271] width 172 height 25
select select "standard"
click at [666, 259] on select "Please Select Standard" at bounding box center [752, 271] width 172 height 25
select select
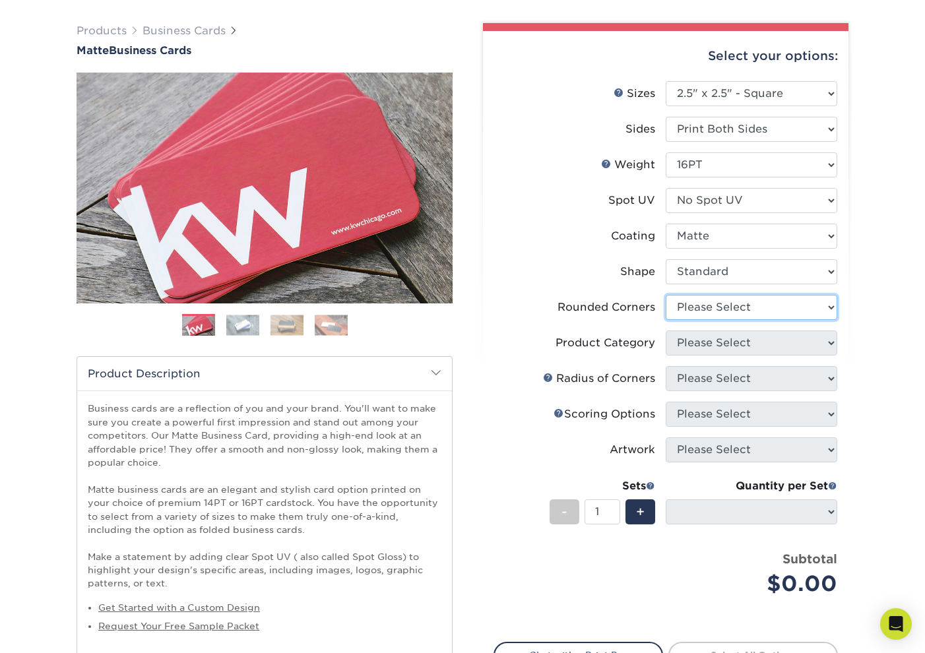
click at [756, 310] on select "Please Select Yes - Round 2 Corners Yes - Round 4 Corners No" at bounding box center [752, 307] width 172 height 25
select select "0"
click at [666, 295] on select "Please Select Yes - Round 2 Corners Yes - Round 4 Corners No" at bounding box center [752, 307] width 172 height 25
select select "-1"
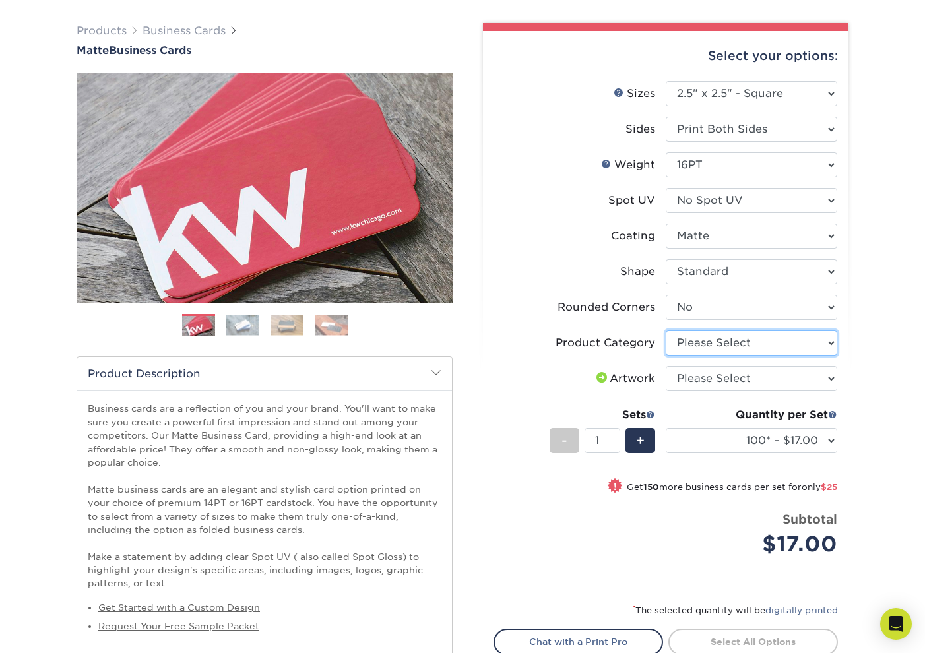
click at [760, 338] on select "Please Select Business Cards" at bounding box center [752, 343] width 172 height 25
select select "3b5148f1-0588-4f88-a218-97bcfdce65c1"
click at [666, 331] on select "Please Select Business Cards" at bounding box center [752, 343] width 172 height 25
click at [772, 383] on select "Please Select I will upload files I need a design - $100" at bounding box center [752, 378] width 172 height 25
select select "upload"
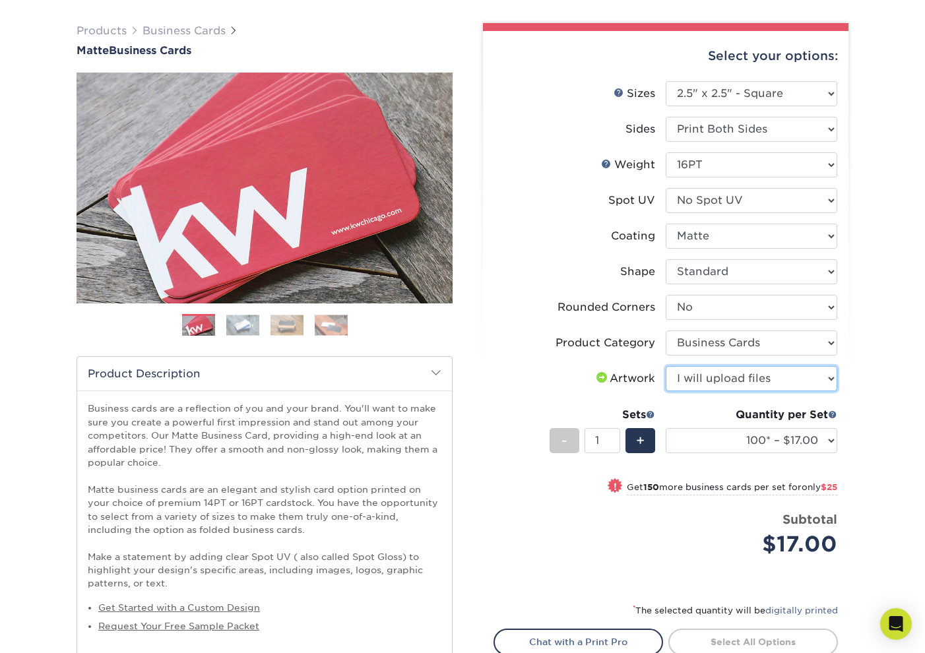
click at [666, 366] on select "Please Select I will upload files I need a design - $100" at bounding box center [752, 378] width 172 height 25
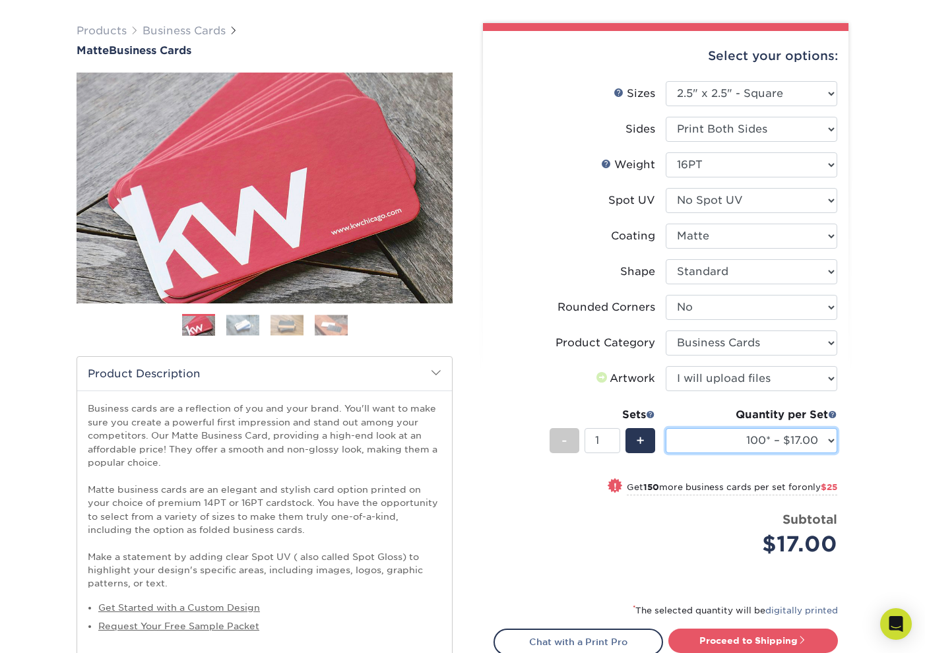
click at [764, 436] on select "100* – $17.00 250* – $42.00 500 – $84.00 1000 – $104.00 2500 – $208.00 5000 – $…" at bounding box center [752, 440] width 172 height 25
select select "1000 – $104.00"
click at [666, 428] on select "100* – $17.00 250* – $42.00 500 – $84.00 1000 – $104.00 2500 – $208.00 5000 – $…" at bounding box center [752, 440] width 172 height 25
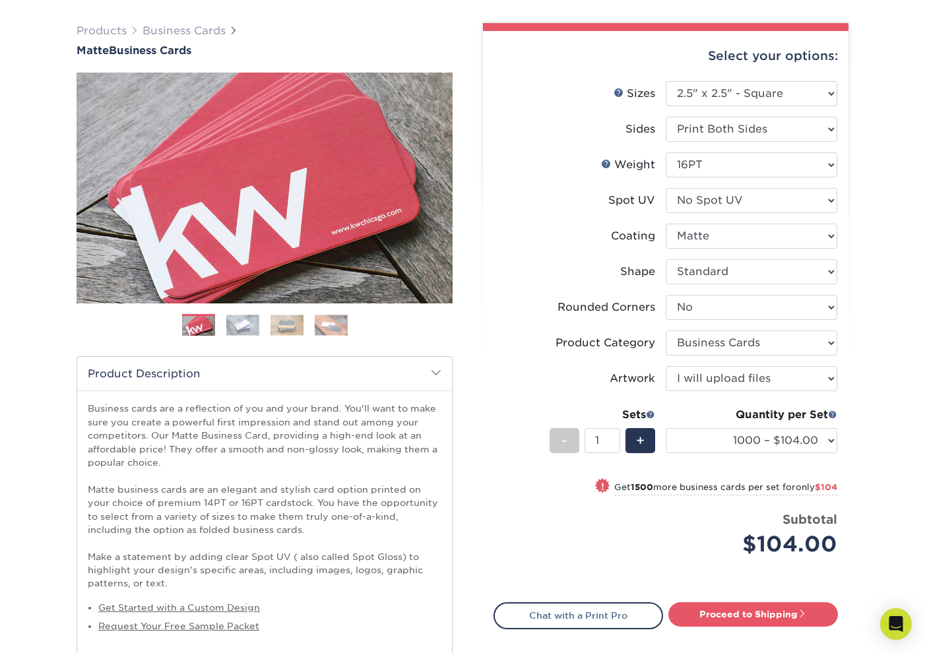
click at [888, 366] on div "Products Business Cards Matte Business Cards Previous Next 100 $ 9" at bounding box center [462, 518] width 925 height 1043
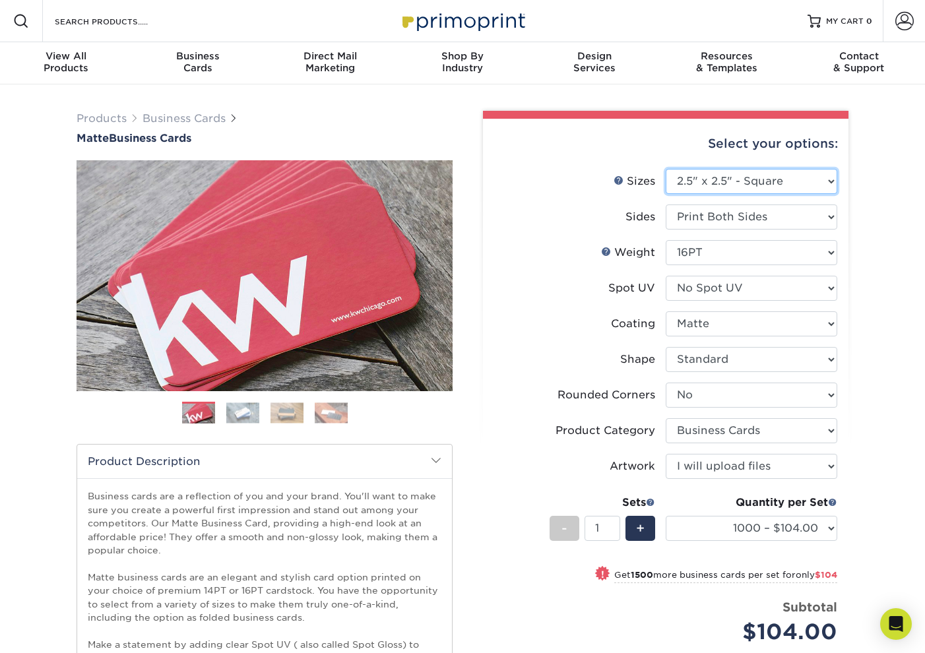
click at [786, 181] on select "Please Select 1.5" x 3.5" - Mini 1.75" x 3.5" - Mini 2" x 2" - Square 2" x 3" -…" at bounding box center [752, 181] width 172 height 25
select select "2.00x2.00"
click at [666, 169] on select "Please Select 1.5" x 3.5" - Mini 1.75" x 3.5" - Mini 2" x 2" - Square 2" x 3" -…" at bounding box center [752, 181] width 172 height 25
select select "-1"
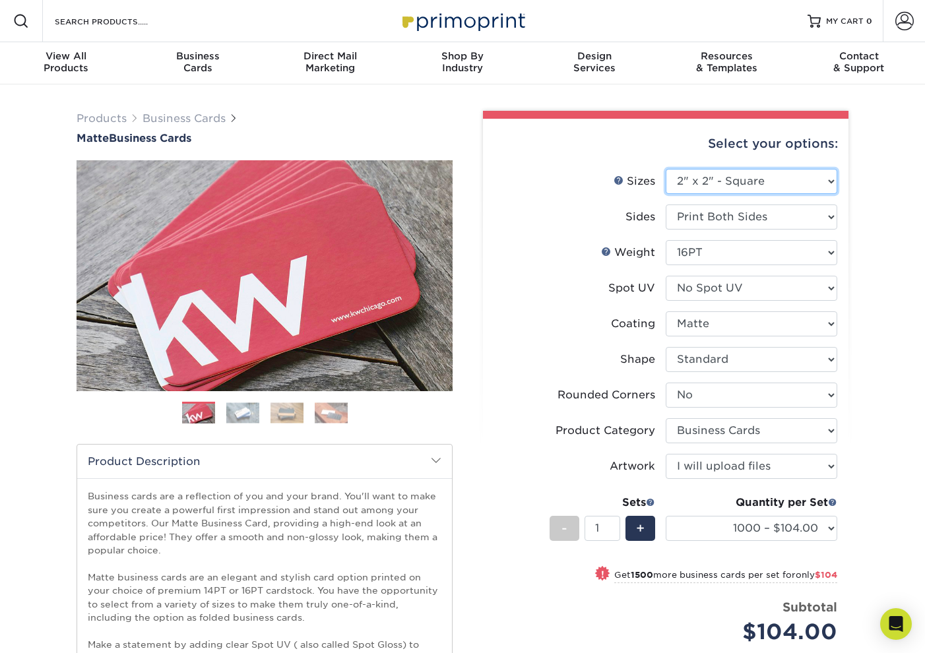
select select "-1"
select select
select select "-1"
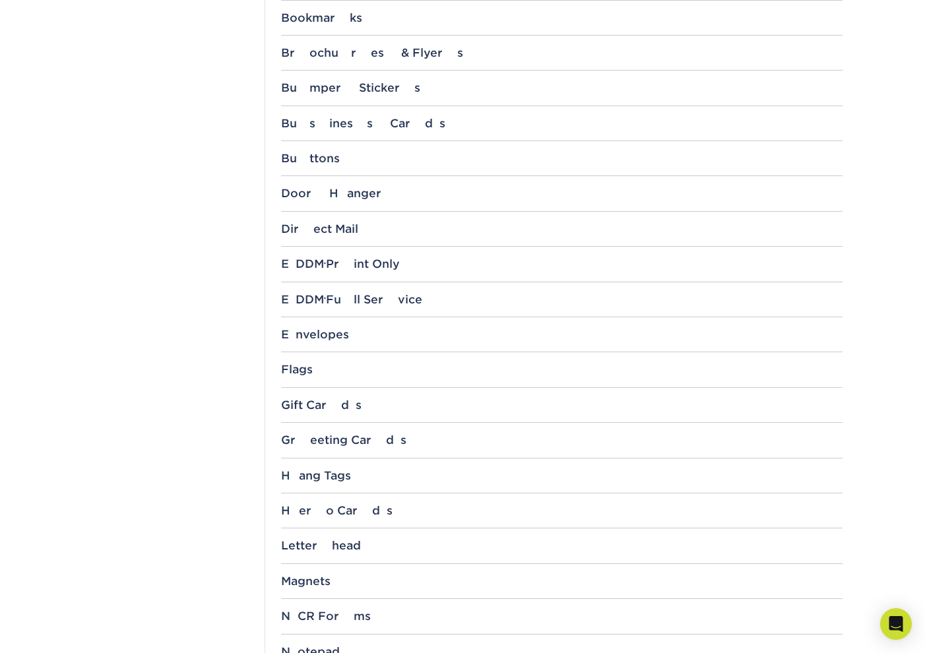
scroll to position [704, 0]
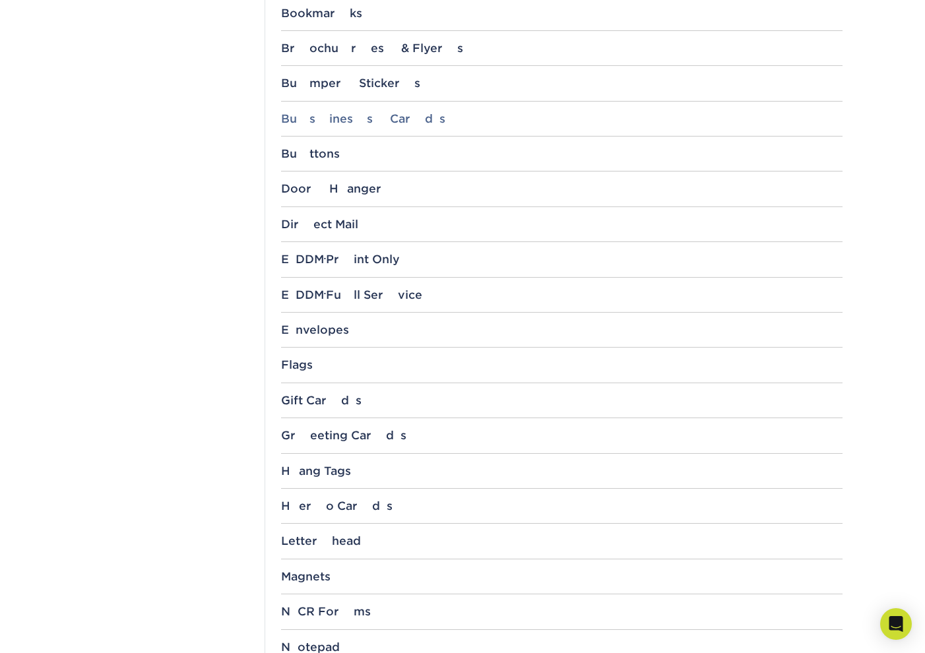
click at [335, 122] on div "Business Cards" at bounding box center [562, 118] width 562 height 13
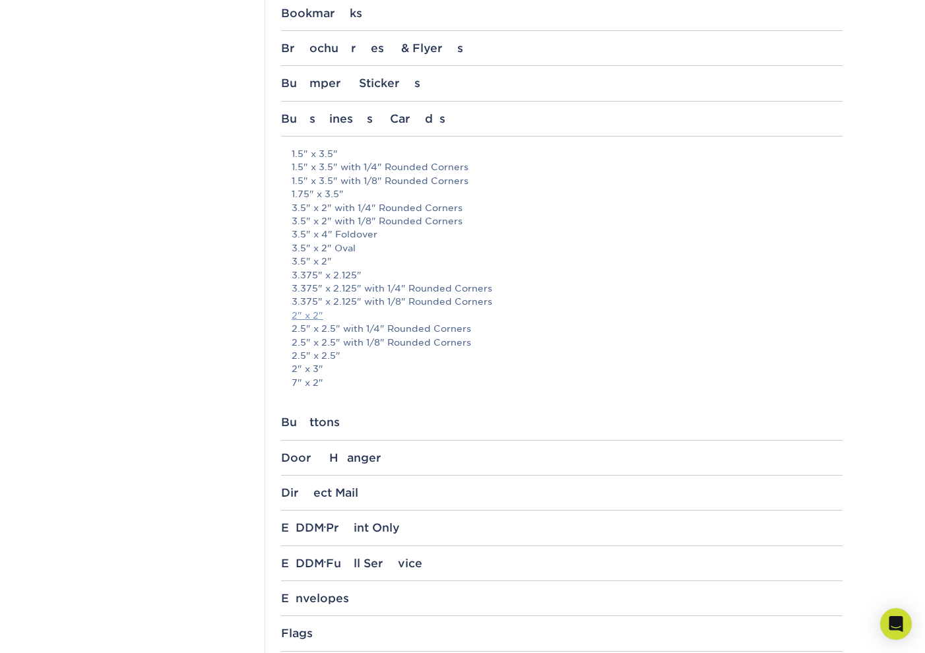
click at [307, 316] on link "2" x 2"" at bounding box center [308, 315] width 32 height 11
